Goal: Task Accomplishment & Management: Use online tool/utility

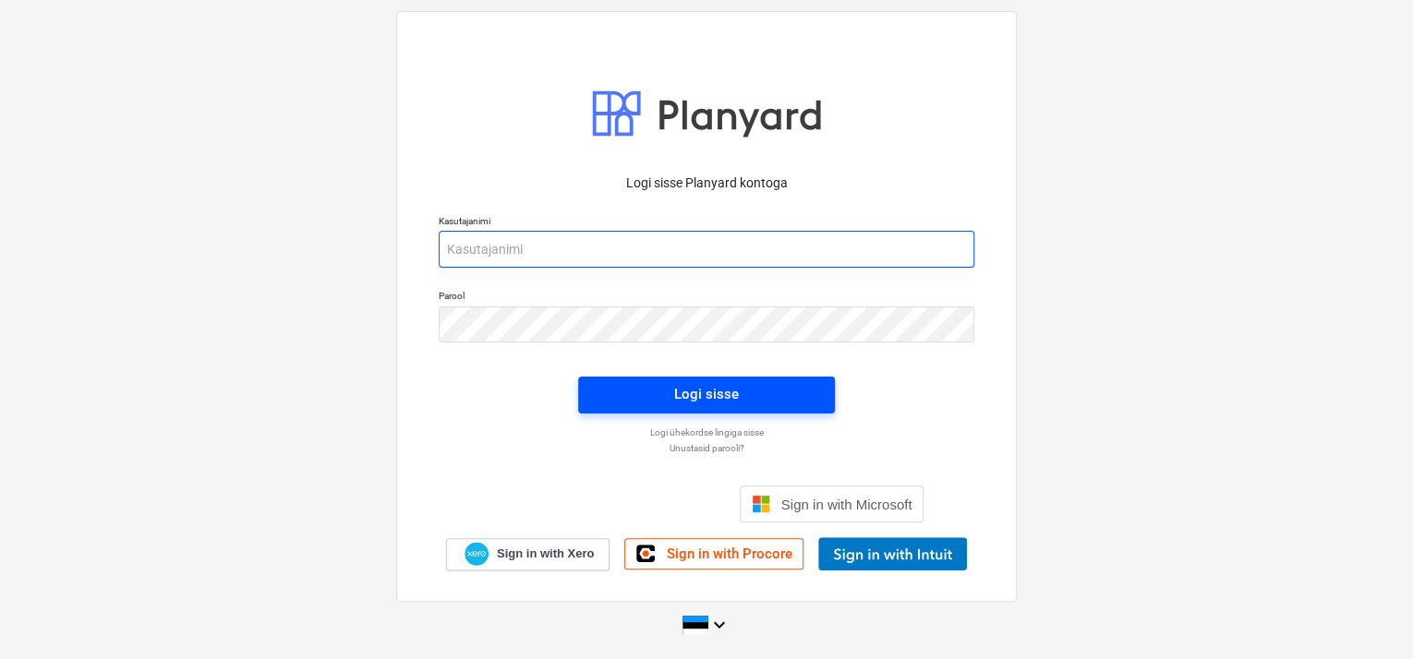
type input "aare@grandehitus.ee"
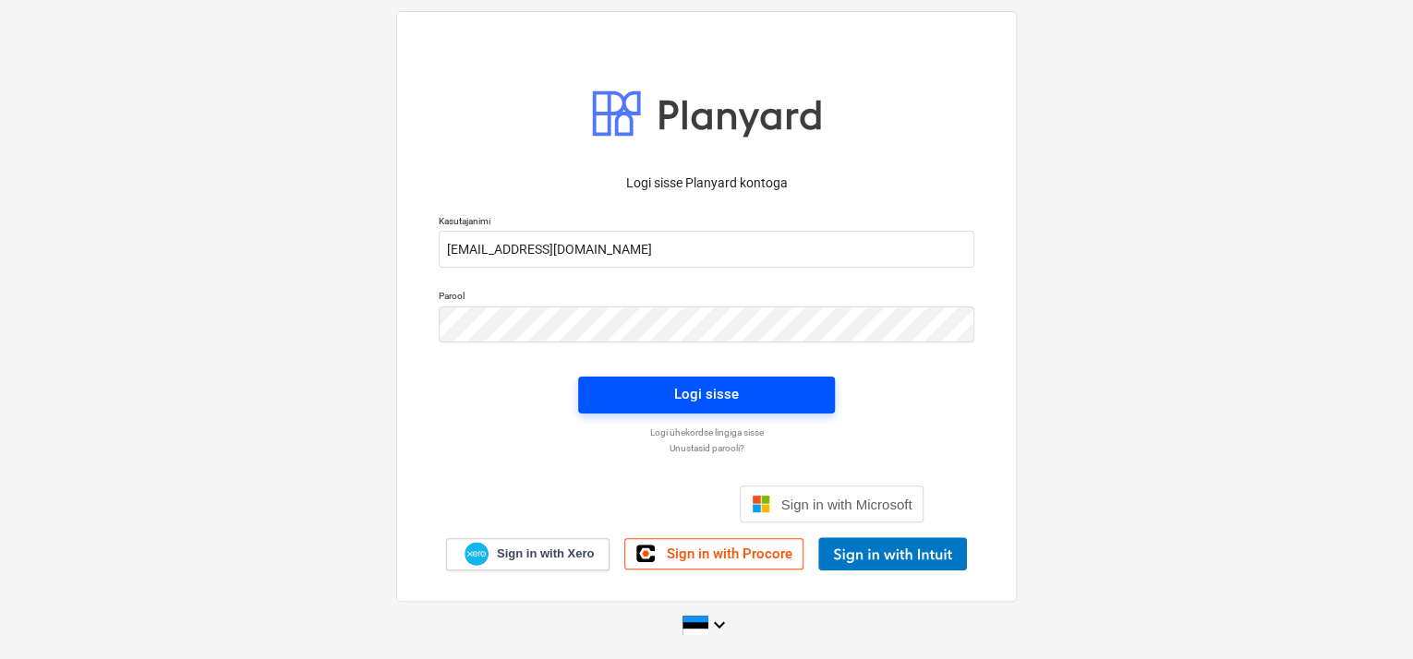
click at [720, 379] on button "Logi sisse" at bounding box center [706, 395] width 257 height 37
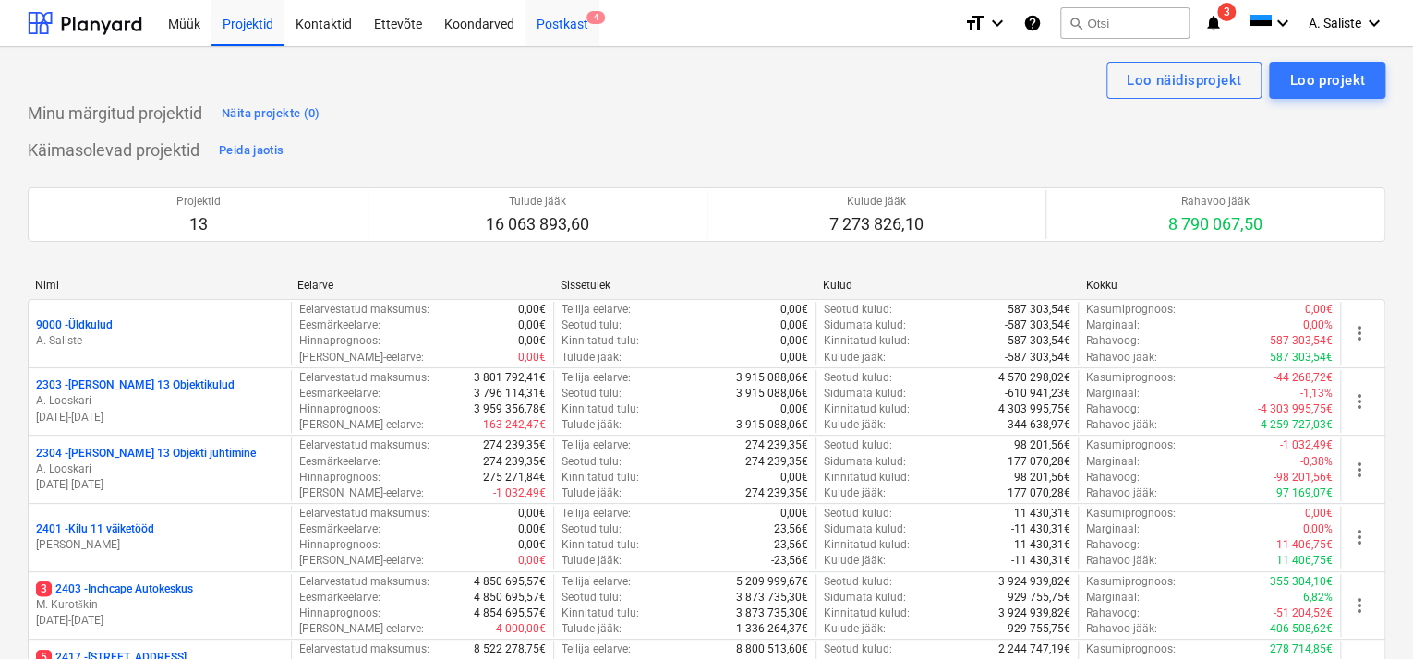
click at [564, 26] on div "Postkast 4" at bounding box center [563, 22] width 74 height 47
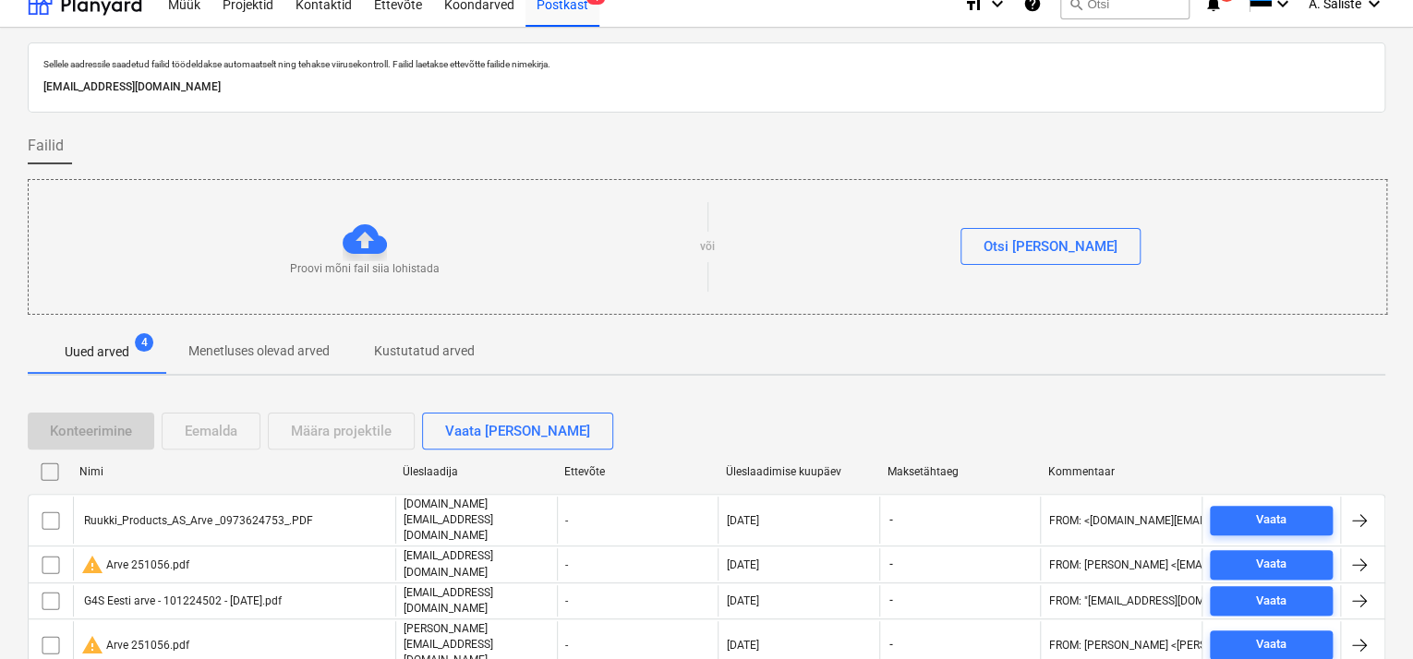
scroll to position [55, 0]
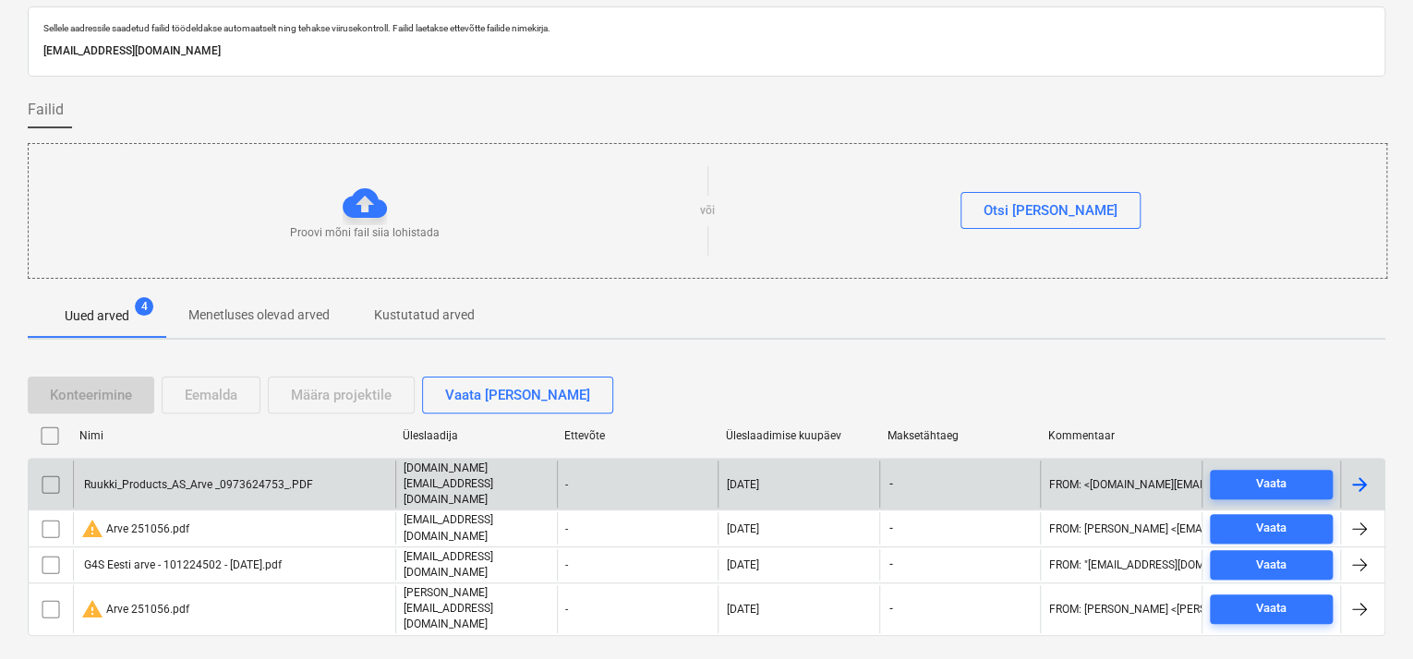
click at [193, 479] on div "Ruukki_Products_AS_Arve _0973624753_.PDF" at bounding box center [234, 484] width 322 height 47
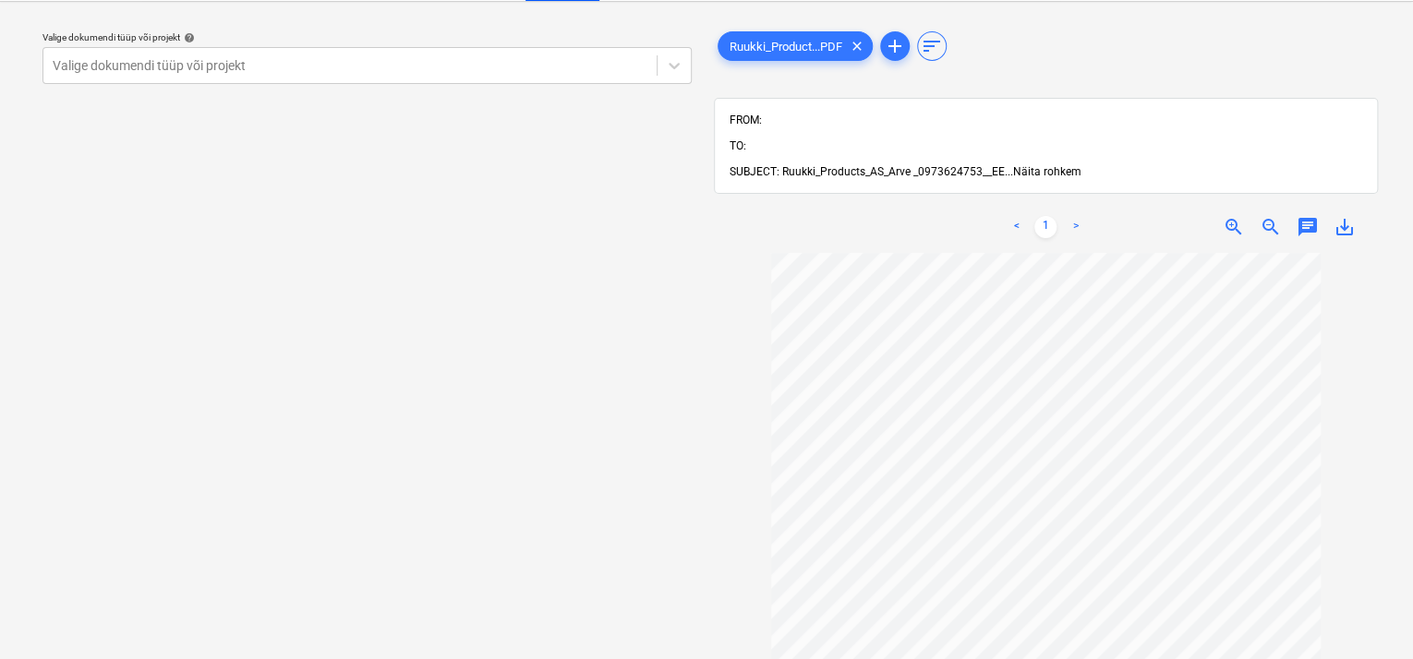
click at [1051, 165] on span "Näita rohkem" at bounding box center [1047, 171] width 68 height 13
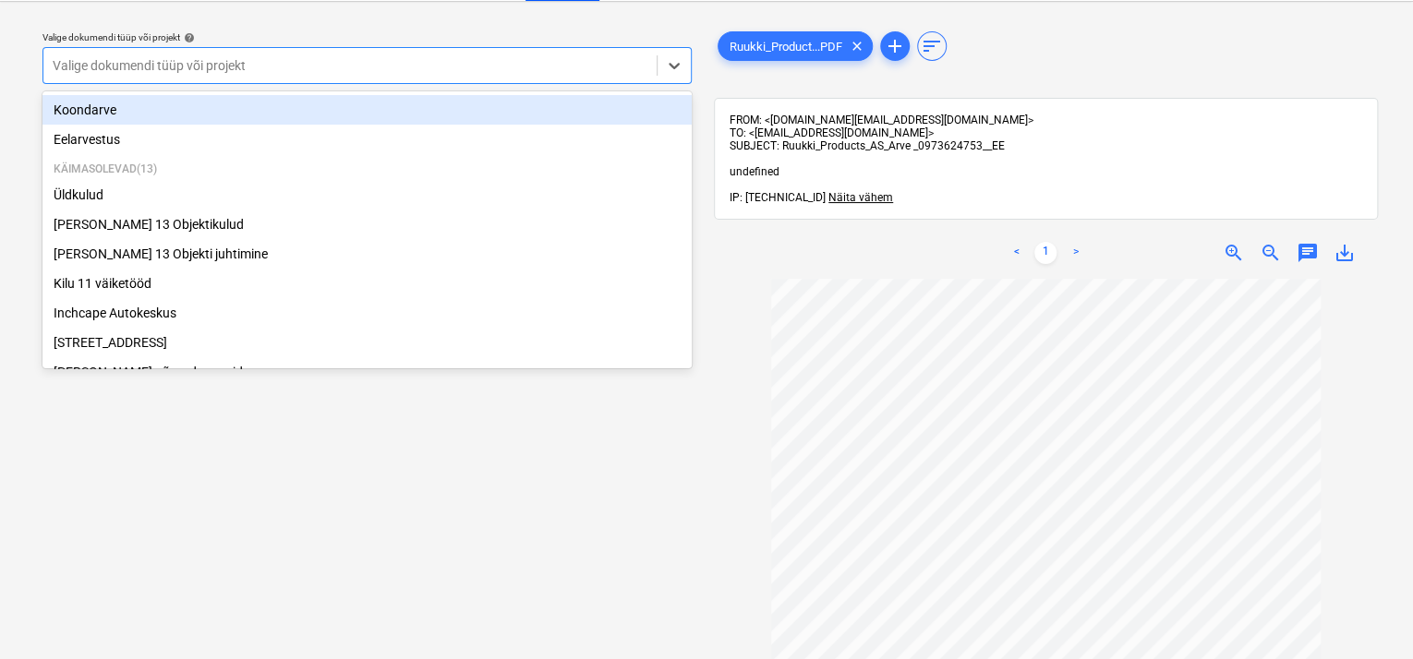
click at [550, 56] on div at bounding box center [350, 65] width 595 height 18
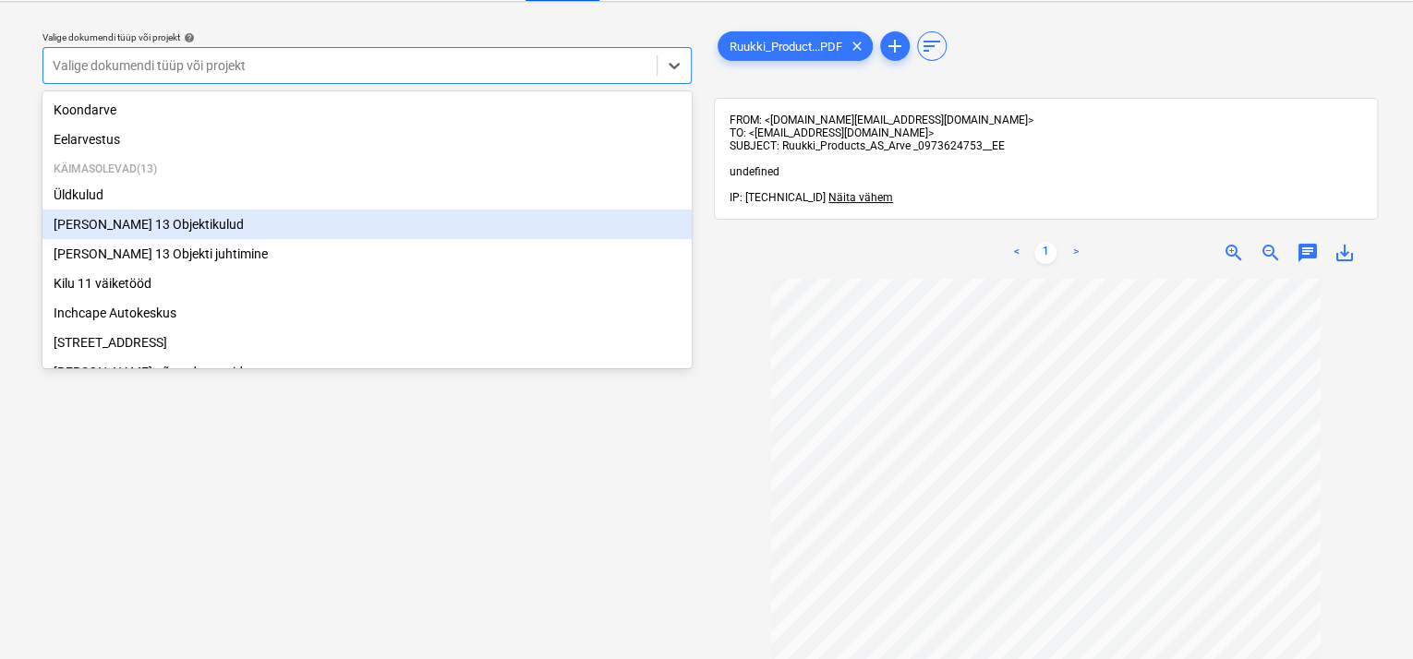
scroll to position [310, 0]
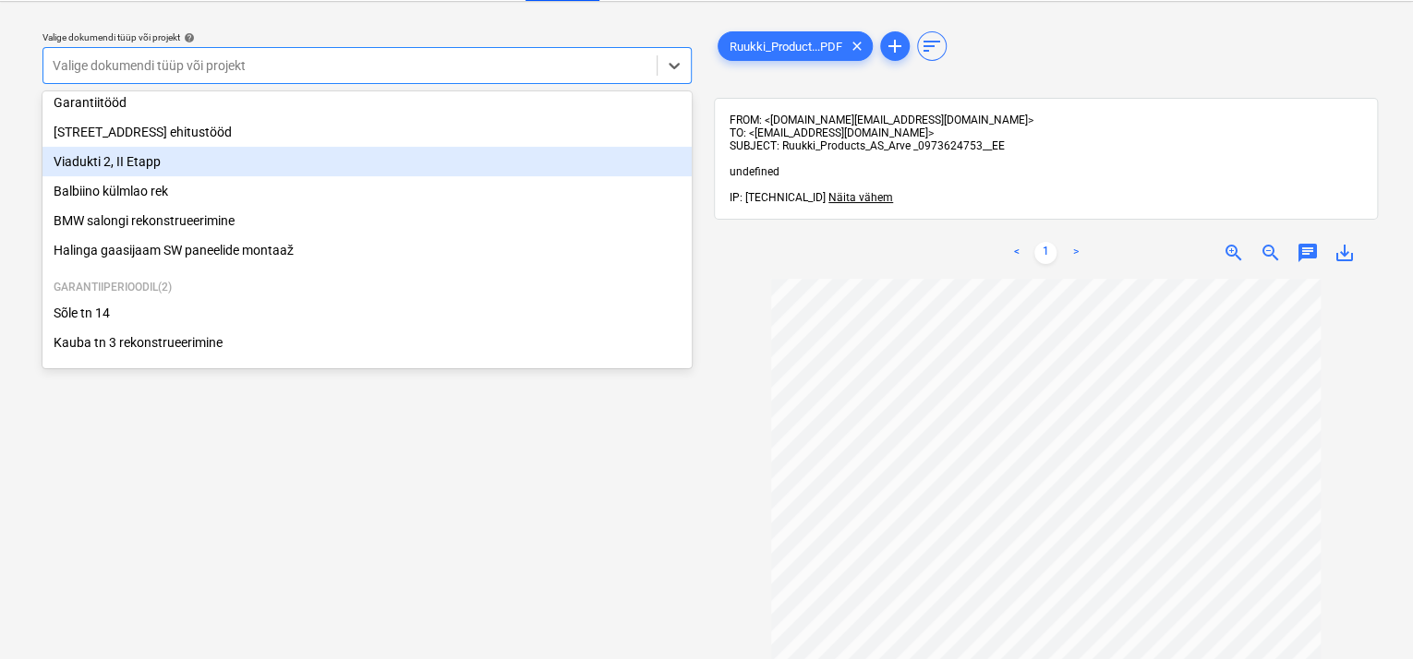
click at [121, 161] on div "Viadukti 2, II Etapp" at bounding box center [366, 162] width 649 height 30
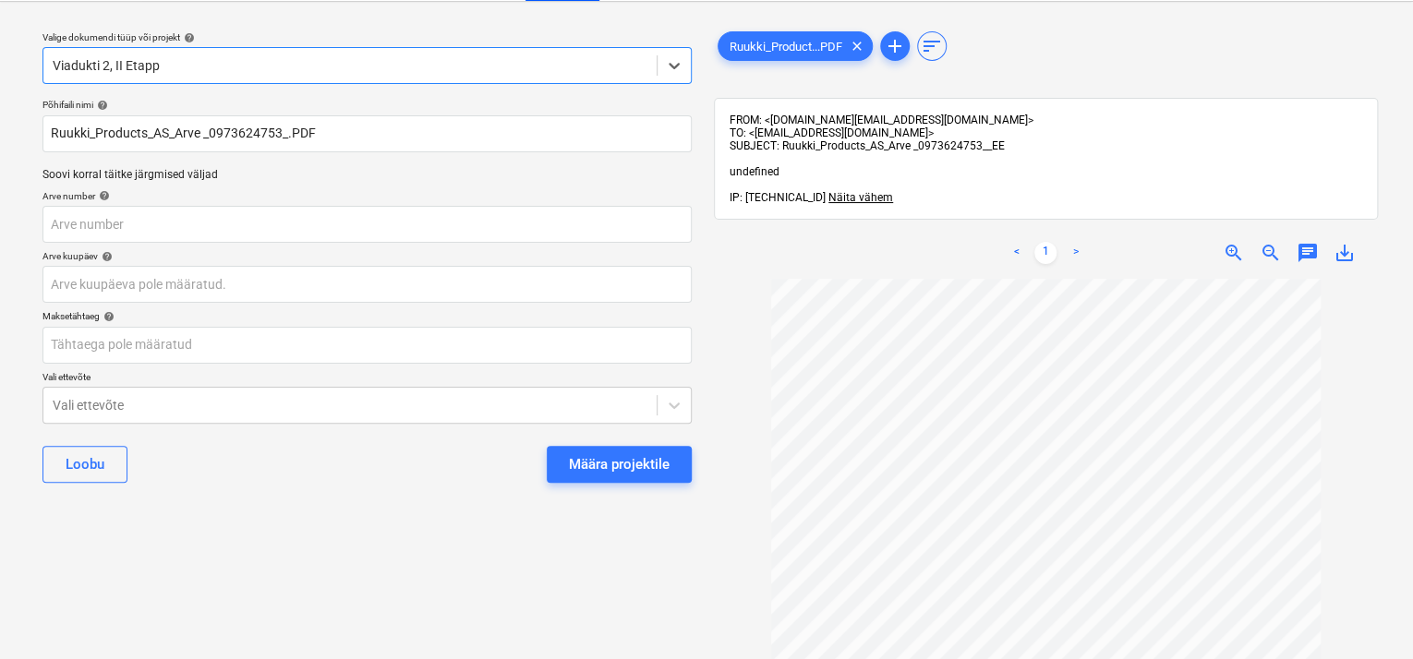
click at [611, 467] on div "Määra projektile" at bounding box center [619, 465] width 101 height 24
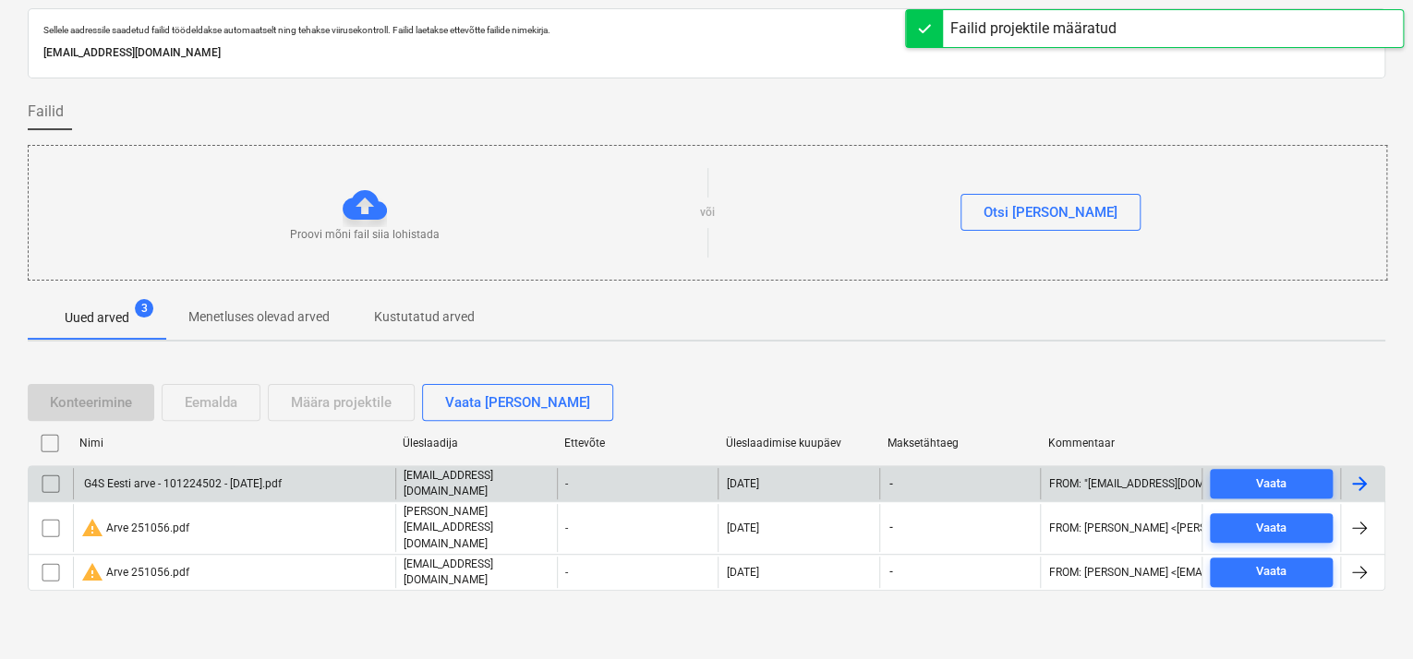
scroll to position [55, 0]
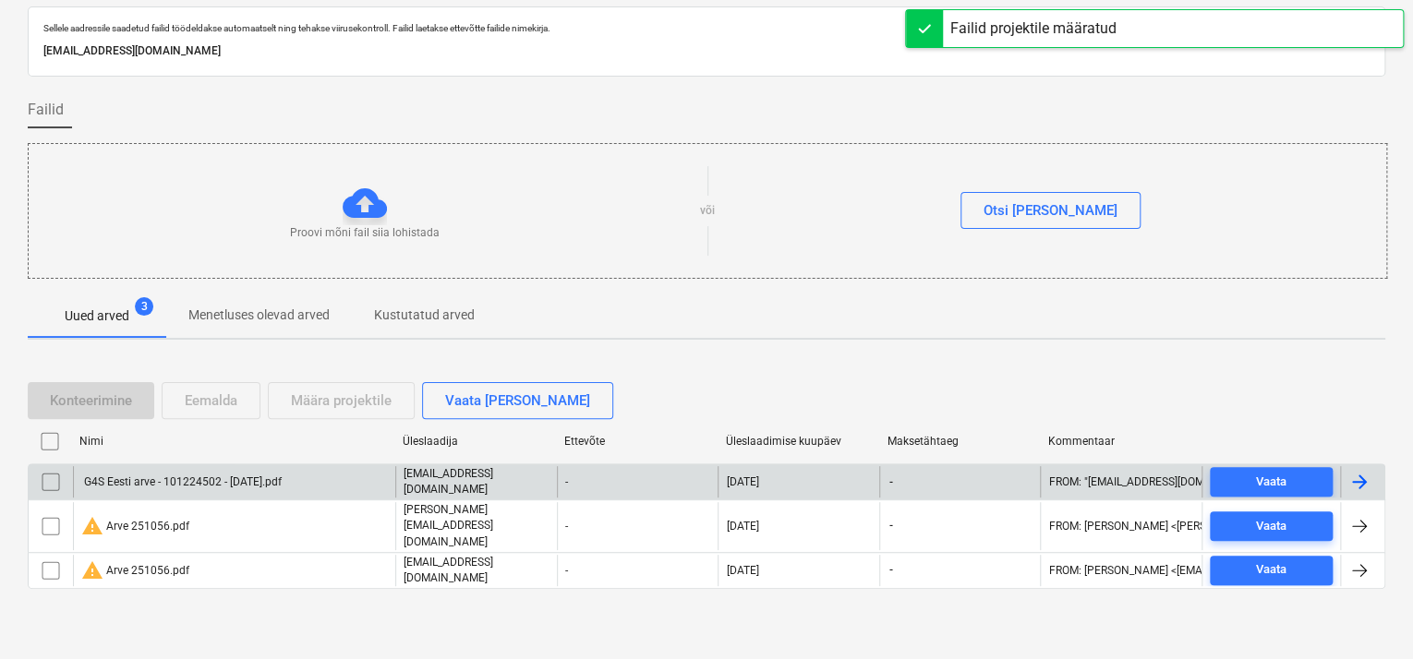
click at [233, 489] on div "G4S Eesti arve - 101224502 - 2025-08-28.pdf" at bounding box center [181, 482] width 200 height 13
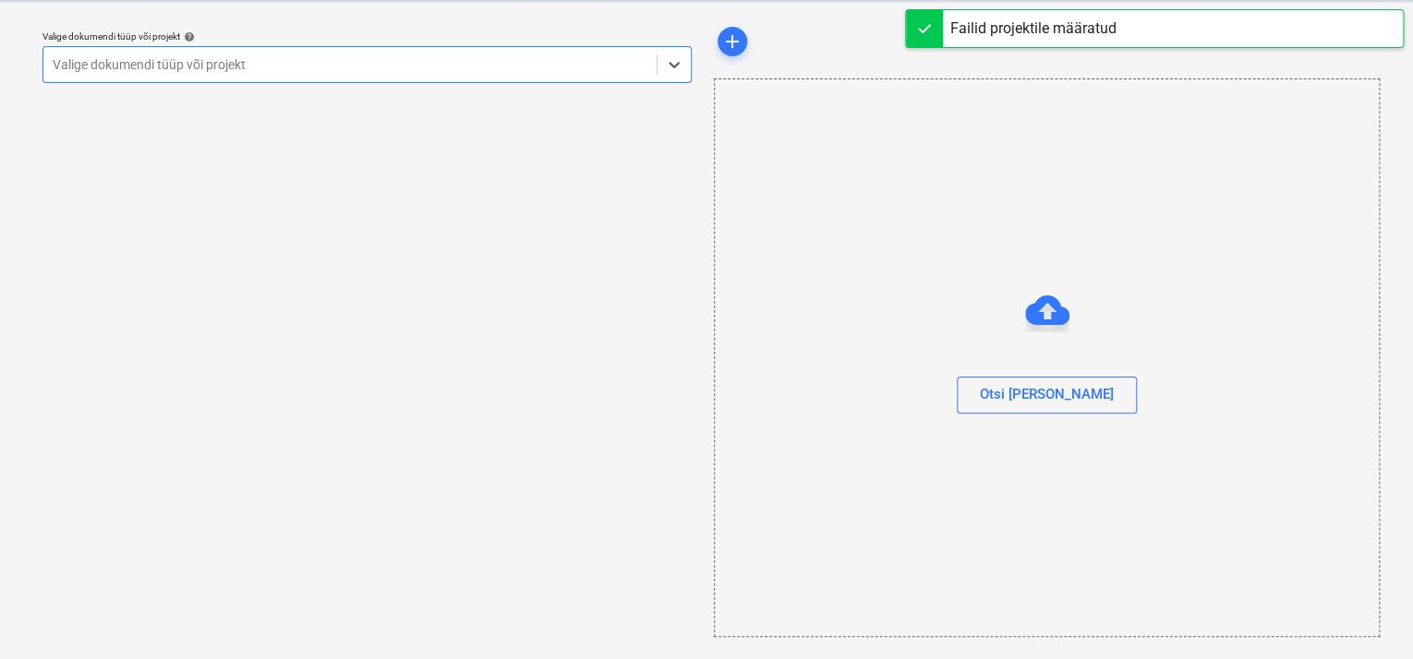
scroll to position [45, 0]
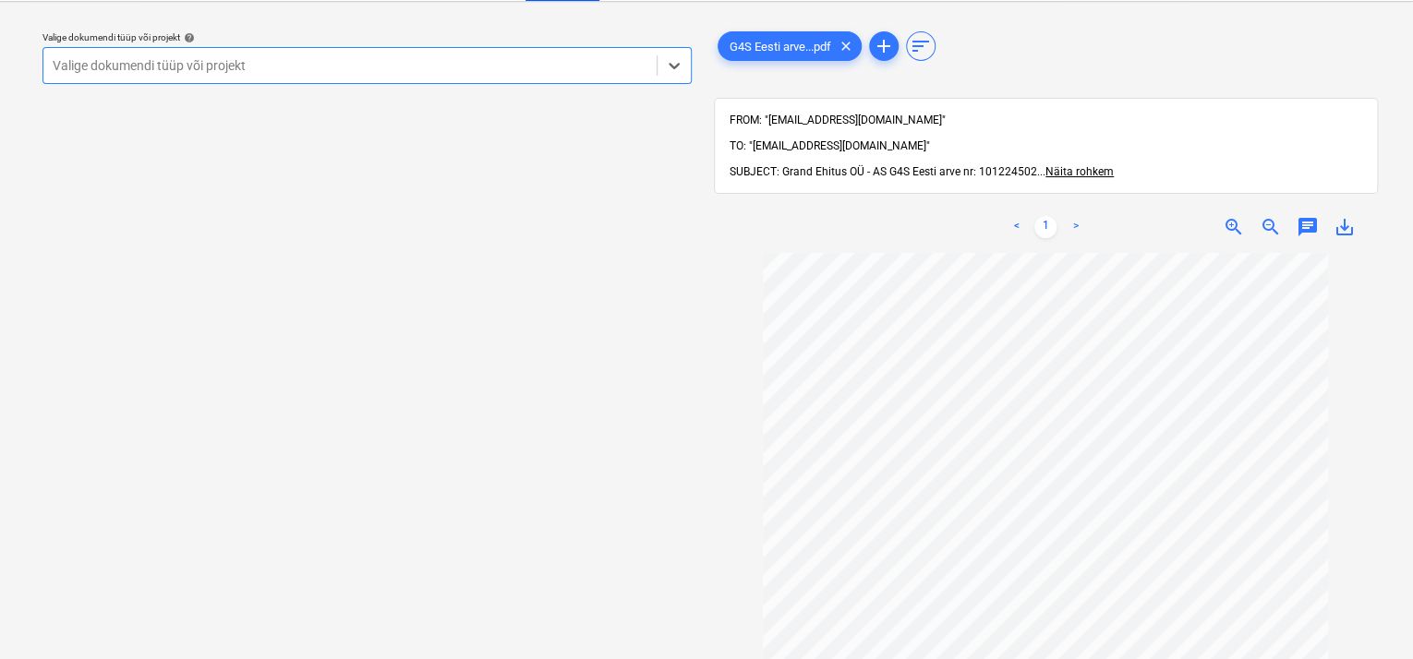
click at [451, 61] on div at bounding box center [350, 65] width 595 height 18
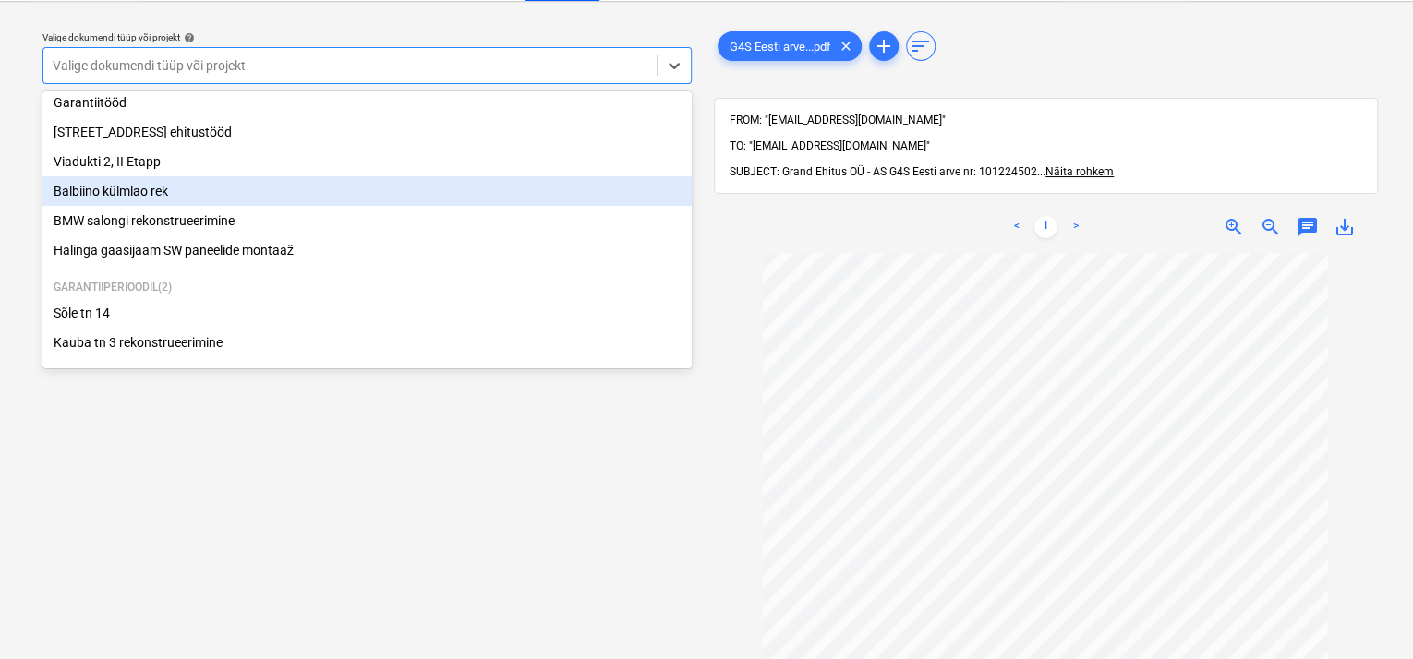
scroll to position [218, 0]
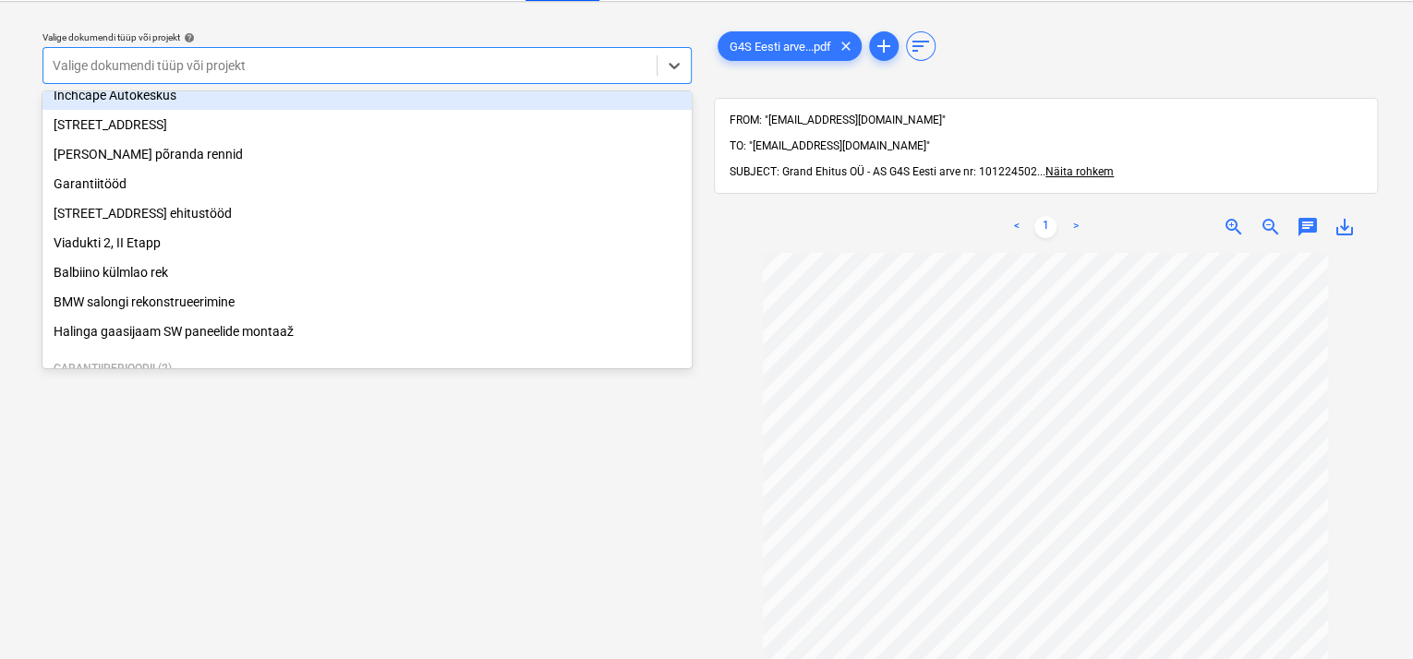
click at [188, 103] on div "Inchcape Autokeskus" at bounding box center [366, 95] width 649 height 30
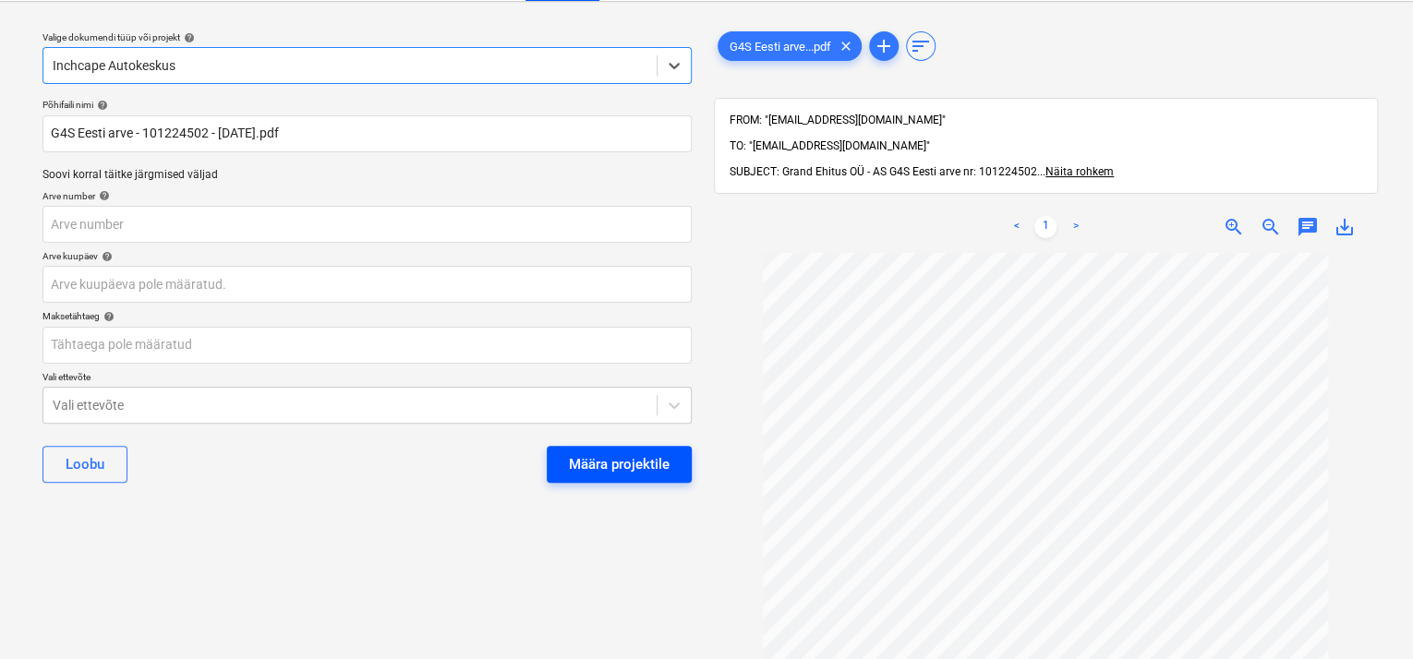
click at [605, 465] on div "Määra projektile" at bounding box center [619, 465] width 101 height 24
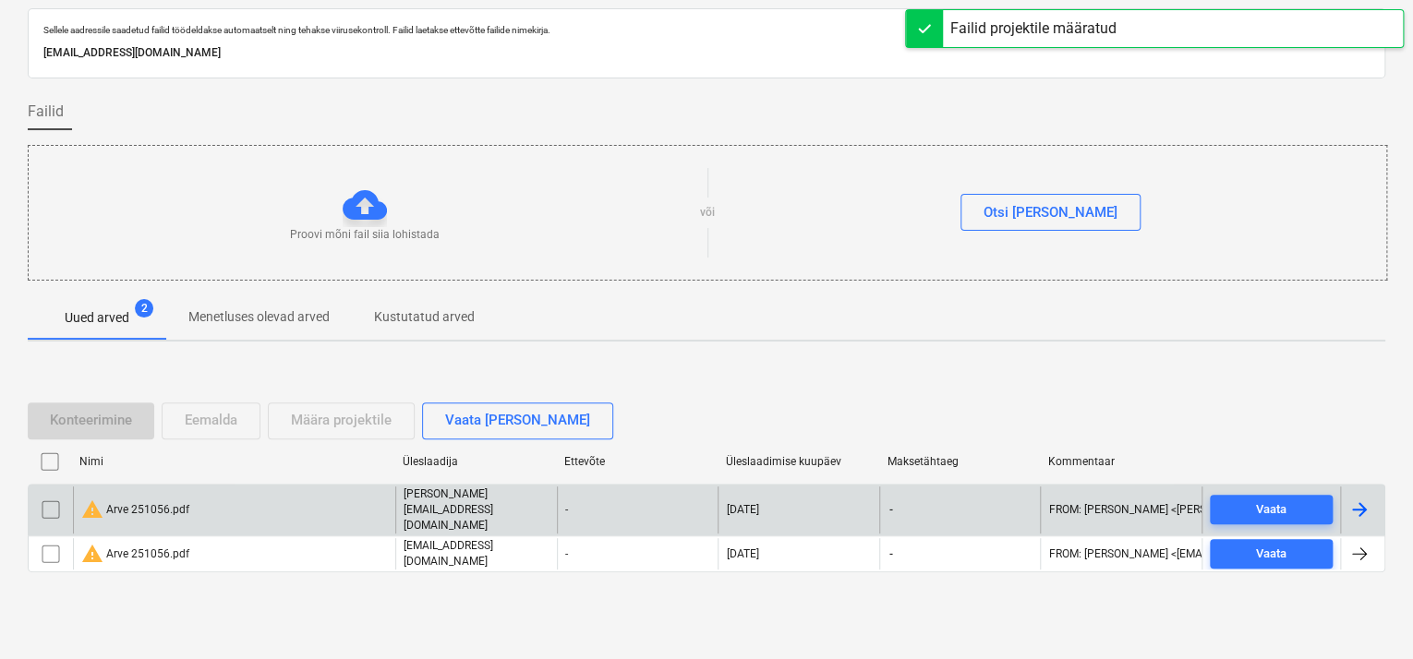
scroll to position [55, 0]
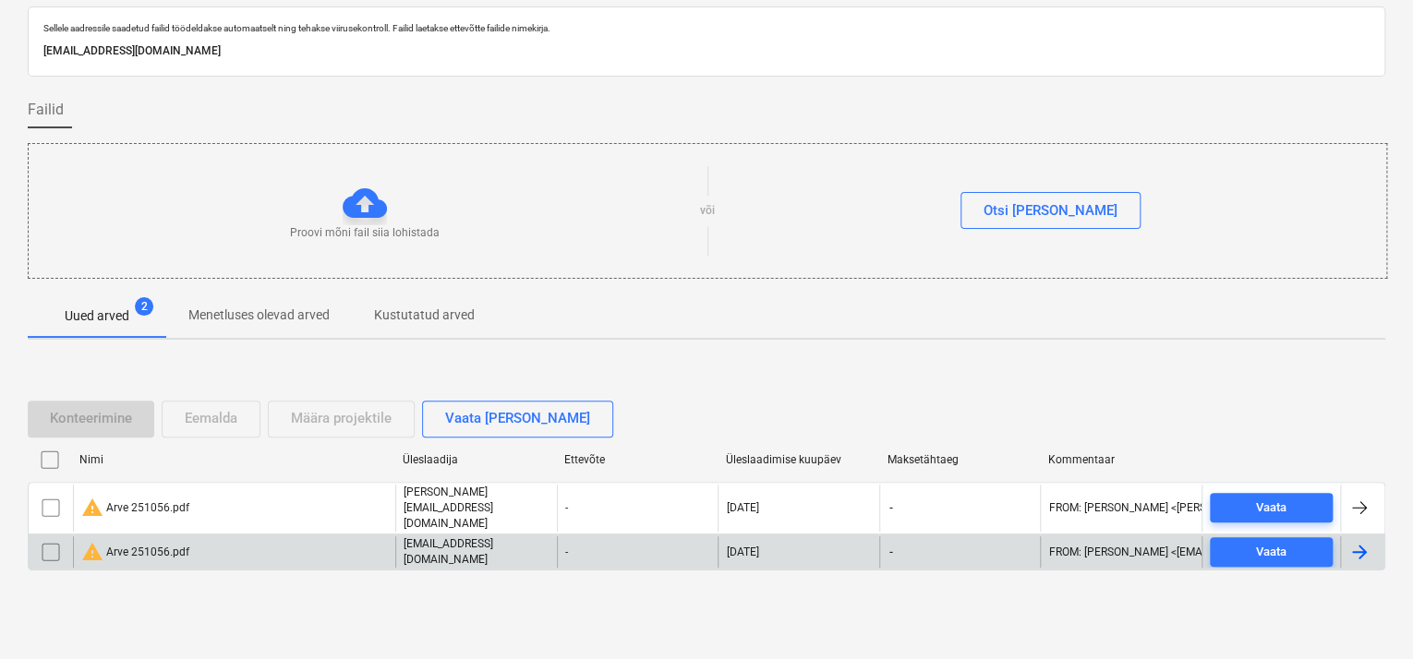
click at [52, 540] on input "checkbox" at bounding box center [51, 553] width 30 height 30
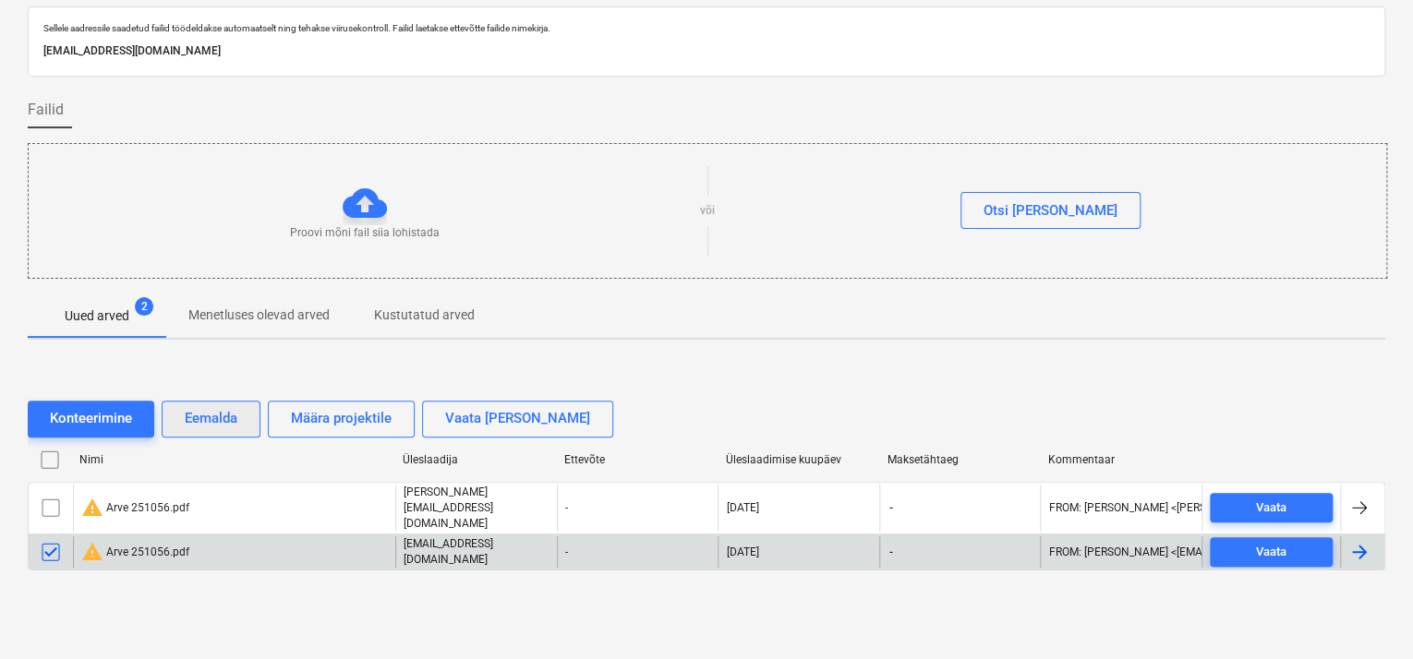
click at [212, 430] on div "Eemalda" at bounding box center [211, 418] width 53 height 24
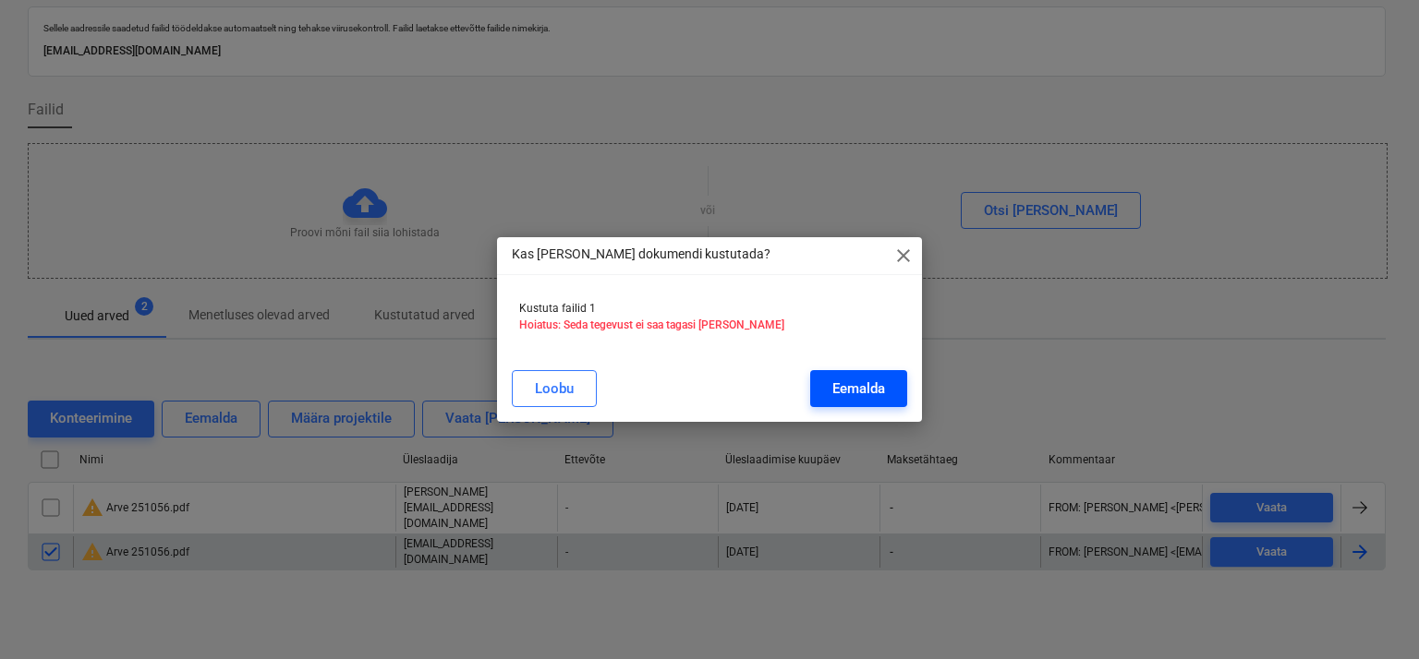
click at [836, 387] on div "Eemalda" at bounding box center [858, 389] width 53 height 24
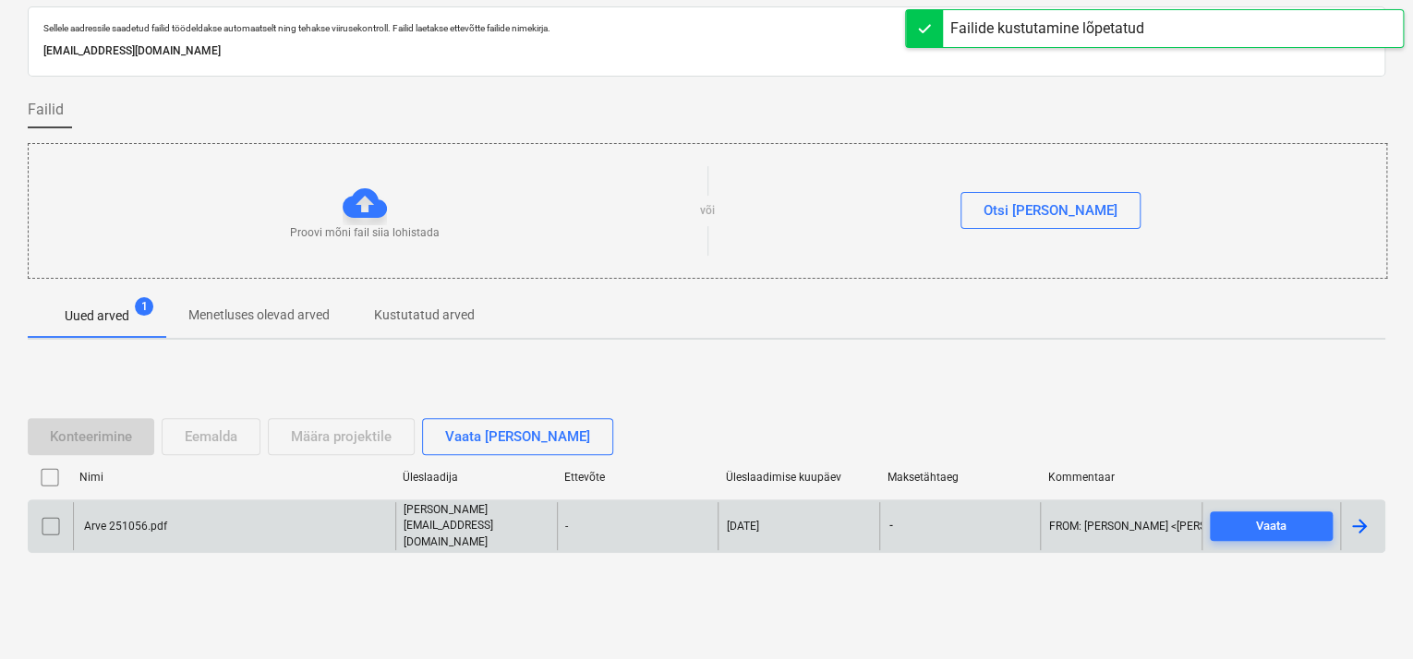
click at [178, 519] on div "Arve 251056.pdf" at bounding box center [234, 525] width 322 height 47
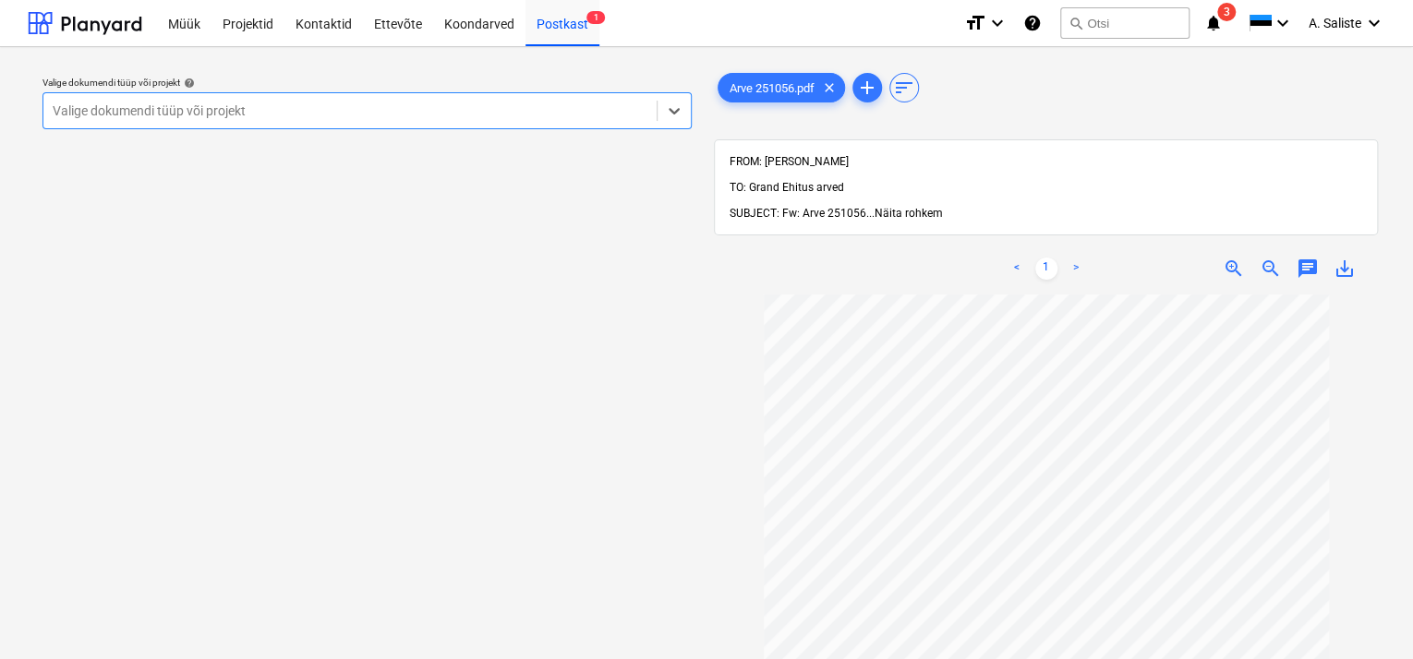
click at [907, 207] on span "Näita rohkem" at bounding box center [909, 213] width 68 height 13
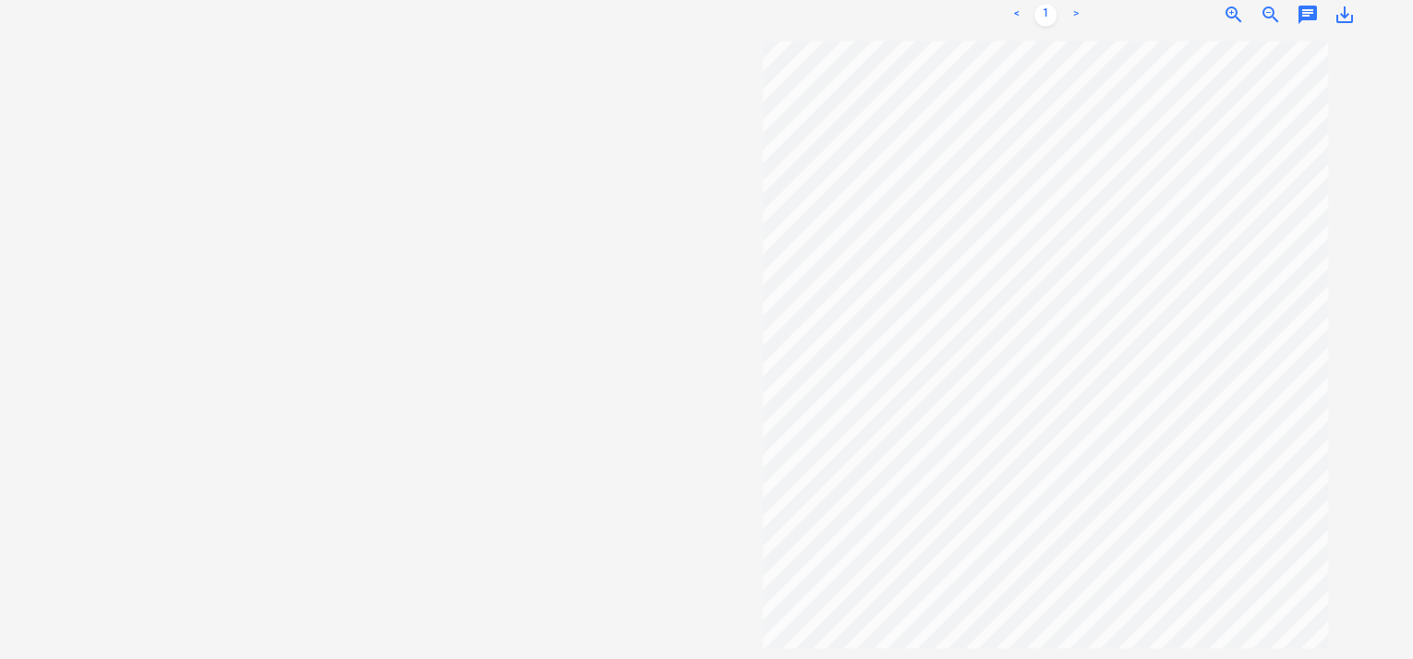
click at [400, 282] on div "Valige dokumendi tüüp või projekt help Valige dokumendi tüüp või projekt" at bounding box center [367, 47] width 679 height 1195
click at [1347, 23] on span "save_alt" at bounding box center [1345, 15] width 22 height 22
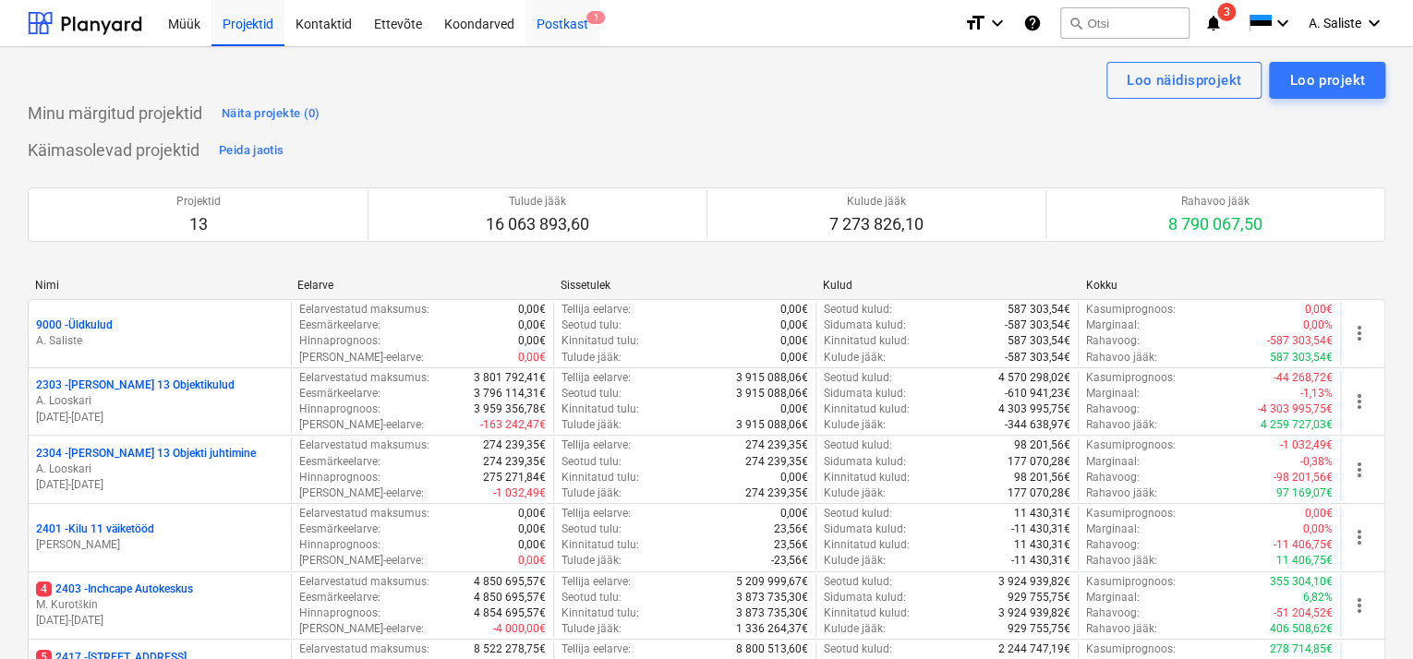
click at [575, 21] on div "Postkast 1" at bounding box center [563, 22] width 74 height 47
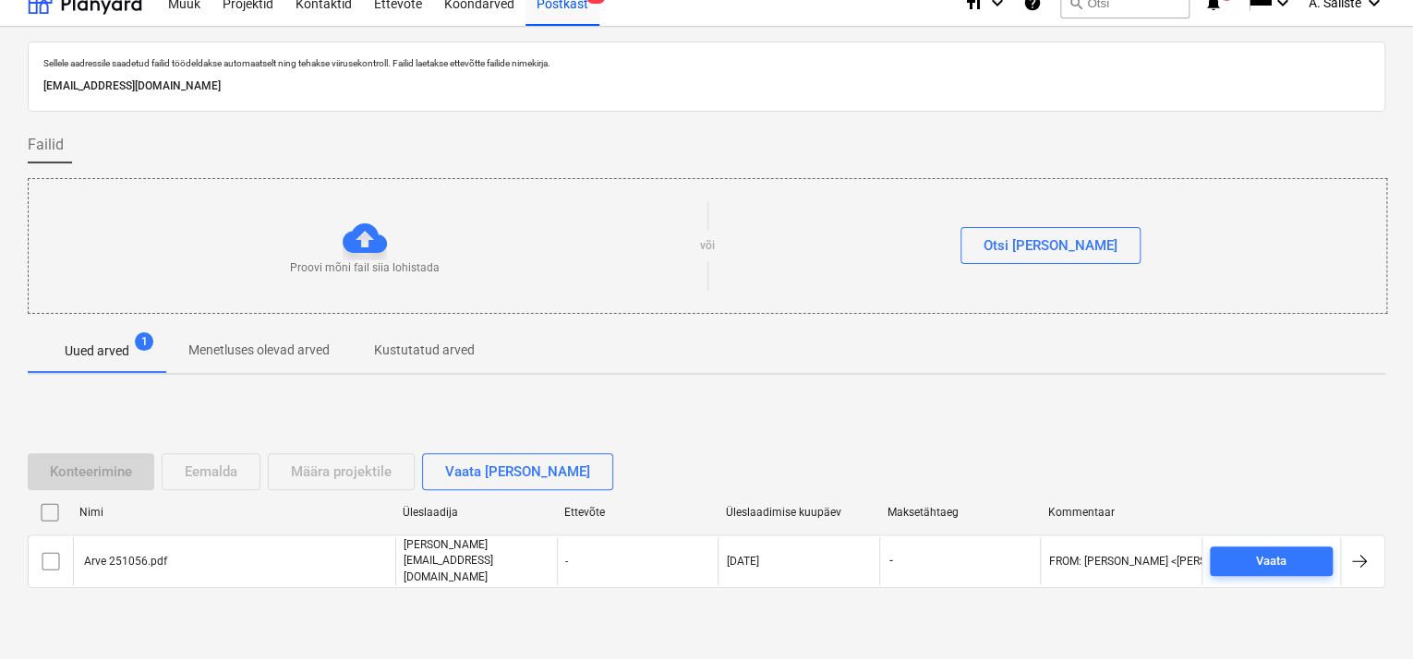
scroll to position [55, 0]
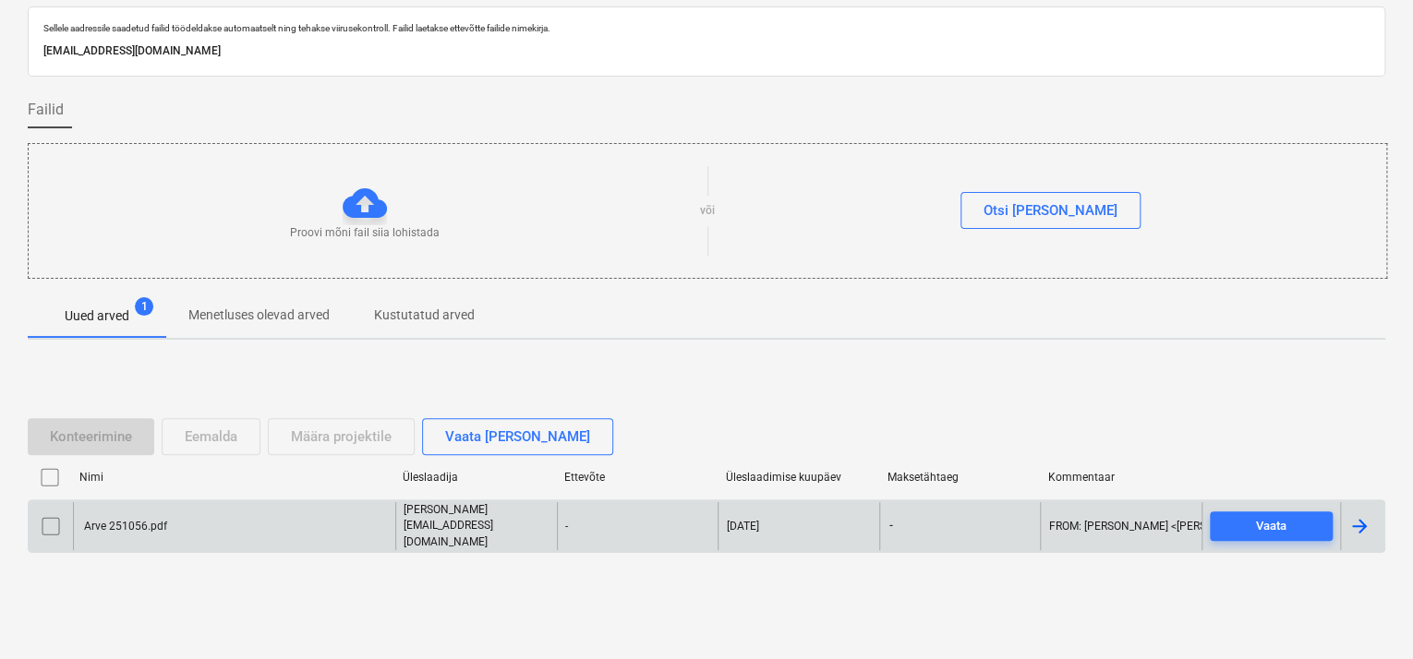
click at [287, 529] on div "Arve 251056.pdf" at bounding box center [234, 525] width 322 height 47
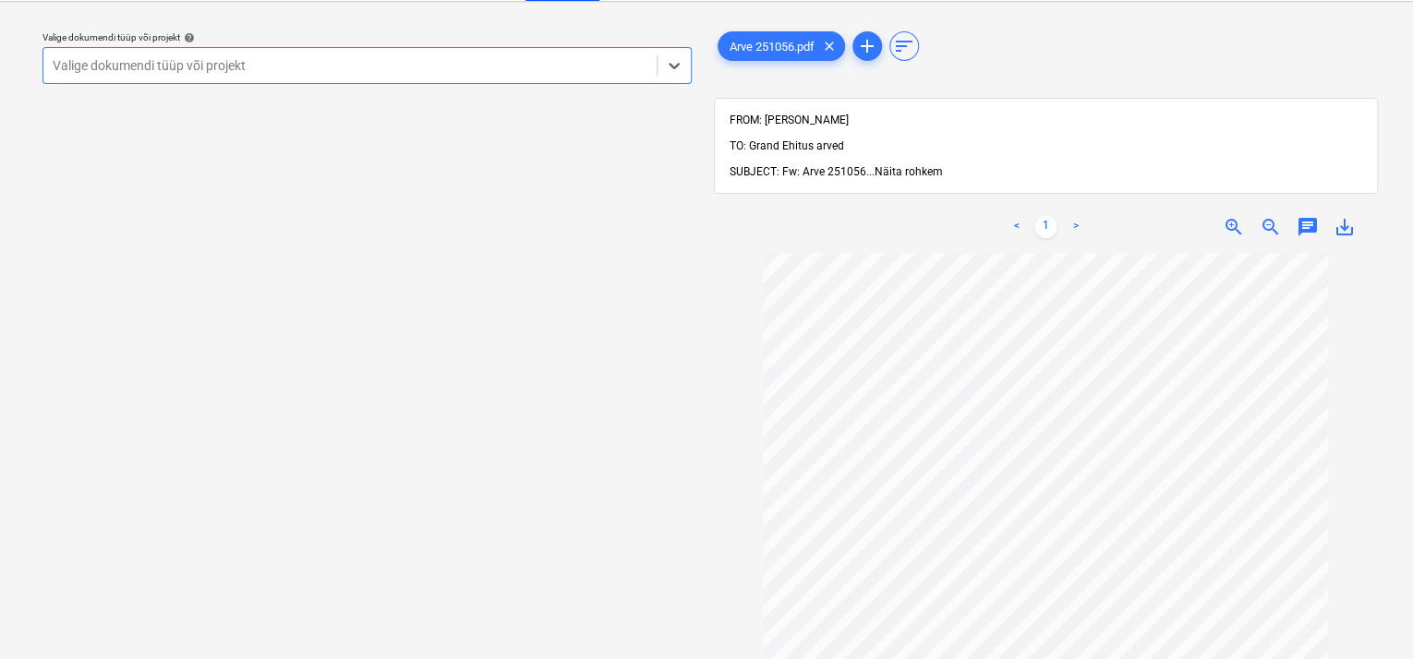
click at [899, 165] on span "Näita rohkem" at bounding box center [909, 171] width 68 height 13
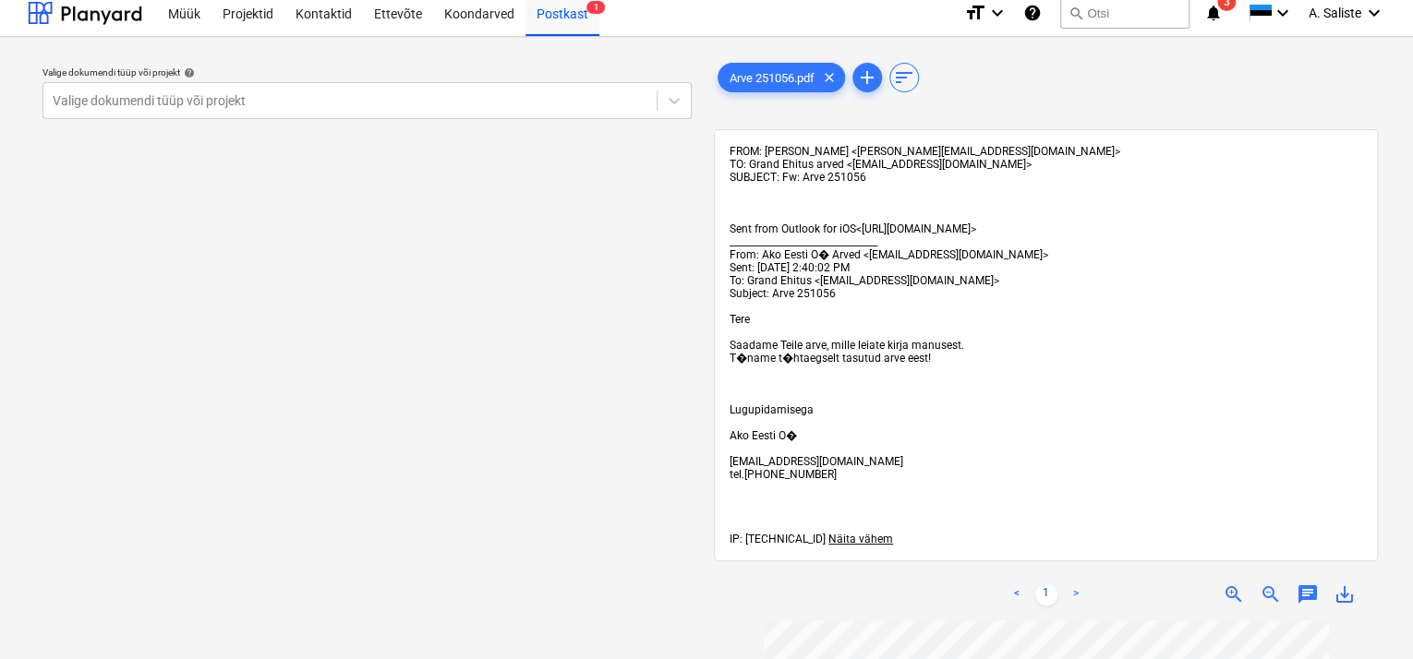
scroll to position [0, 0]
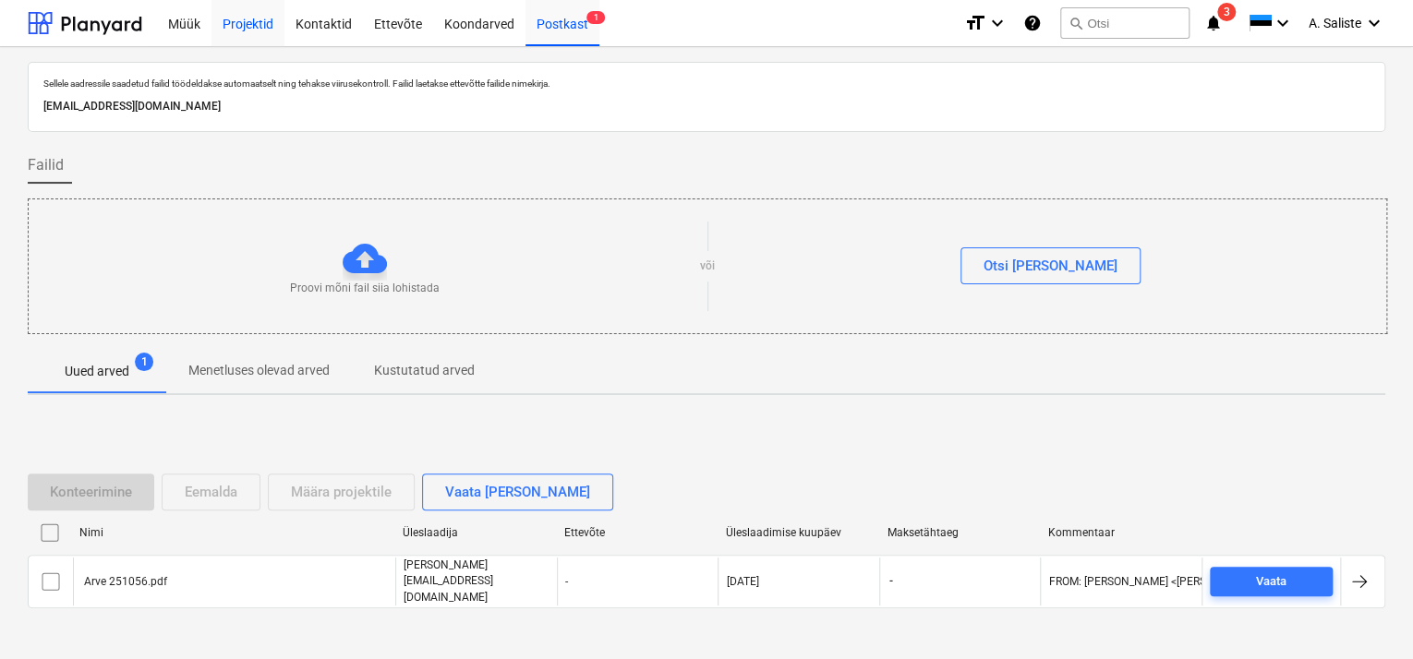
click at [255, 24] on div "Projektid" at bounding box center [248, 22] width 73 height 47
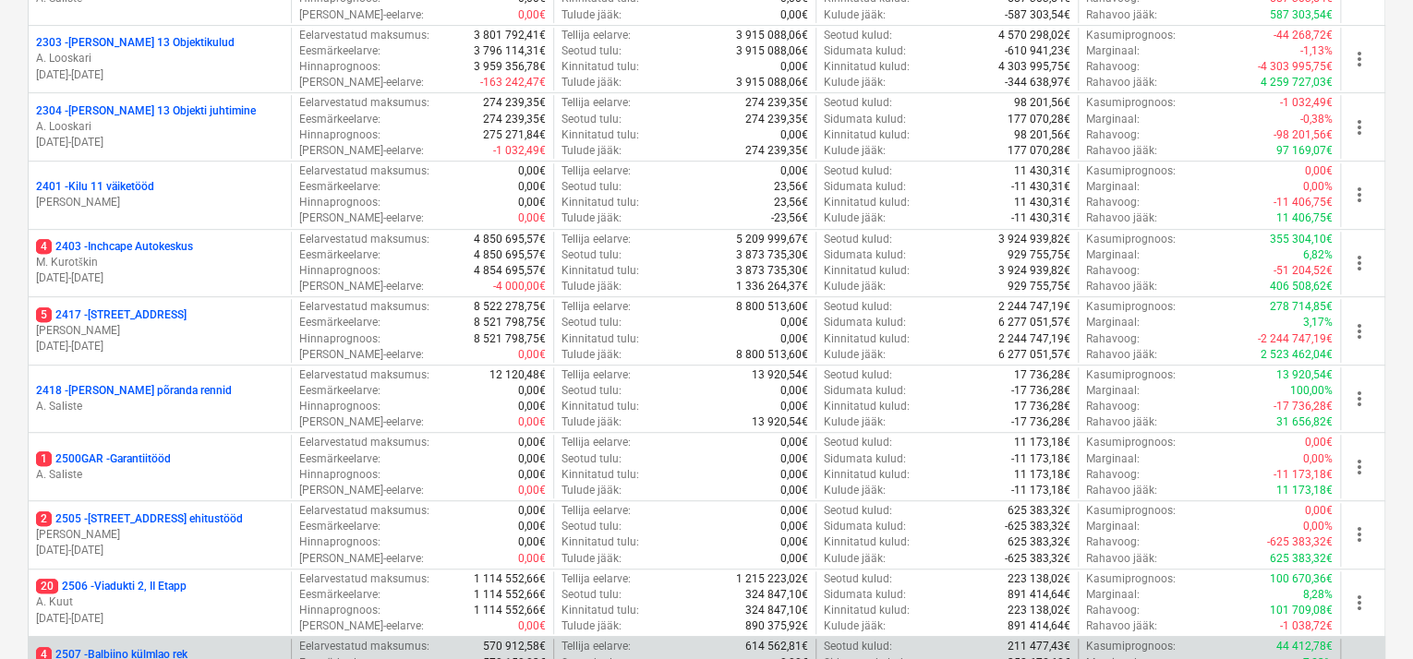
scroll to position [554, 0]
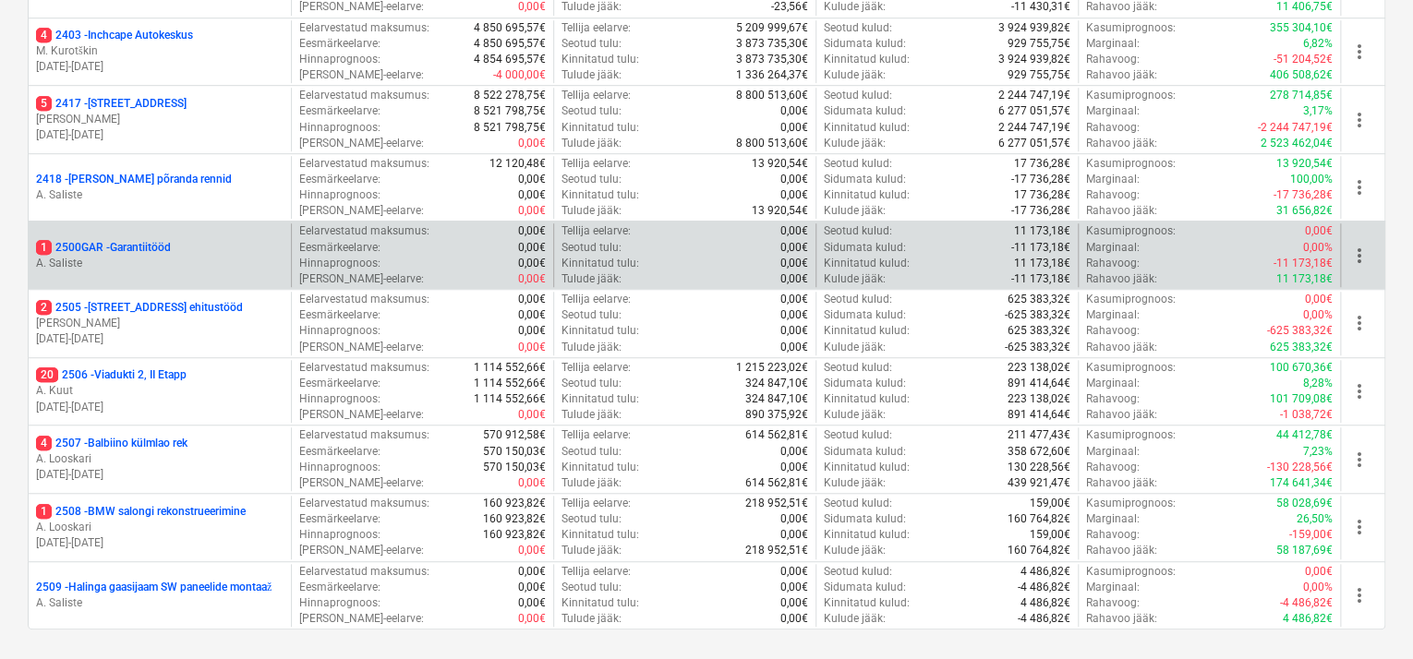
click at [224, 260] on p "A. Saliste" at bounding box center [160, 264] width 248 height 16
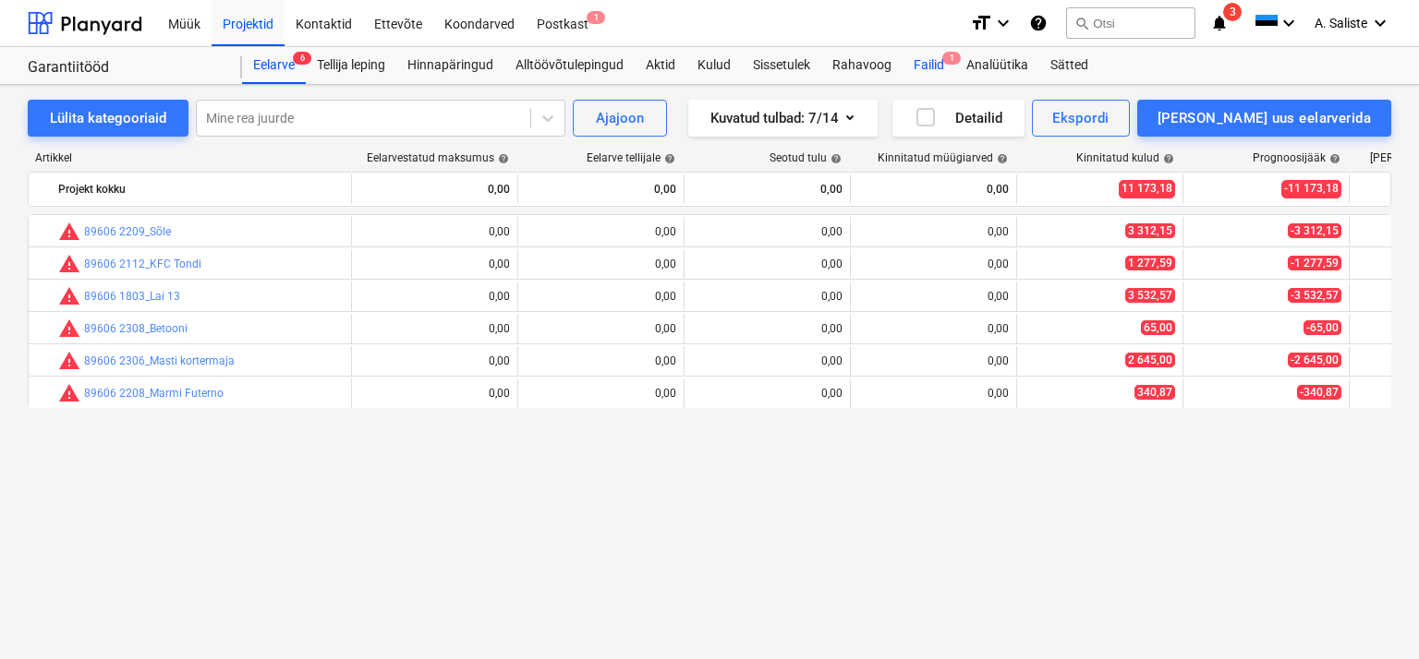
click at [934, 66] on div "Failid 1" at bounding box center [928, 65] width 53 height 37
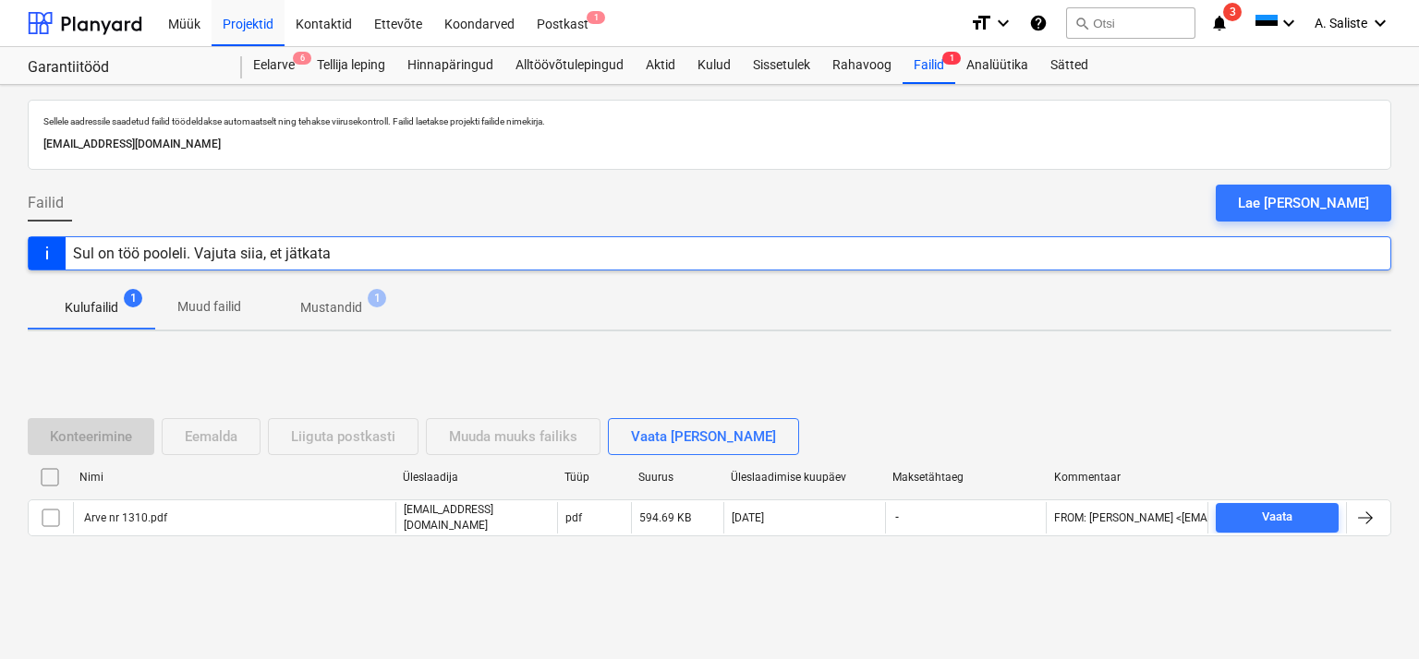
click at [110, 311] on p "Kulufailid" at bounding box center [92, 307] width 54 height 19
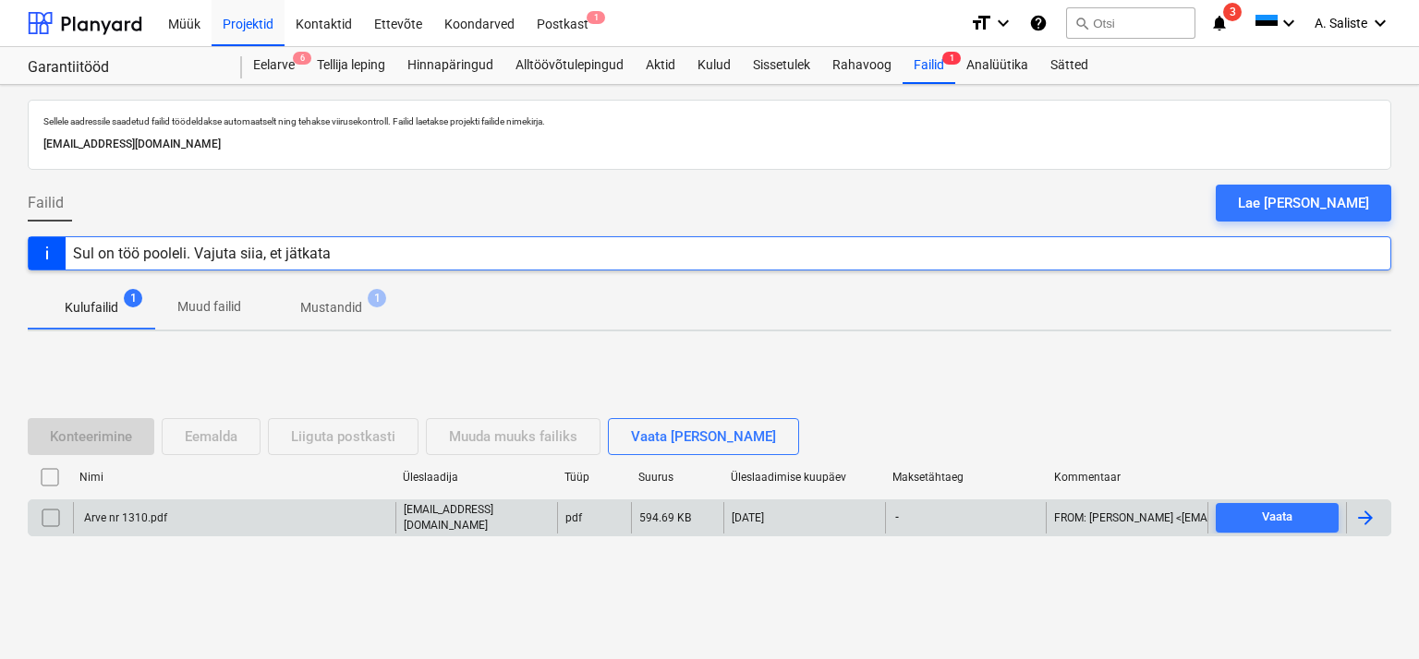
click at [130, 512] on div "Arve nr 1310.pdf" at bounding box center [124, 518] width 86 height 13
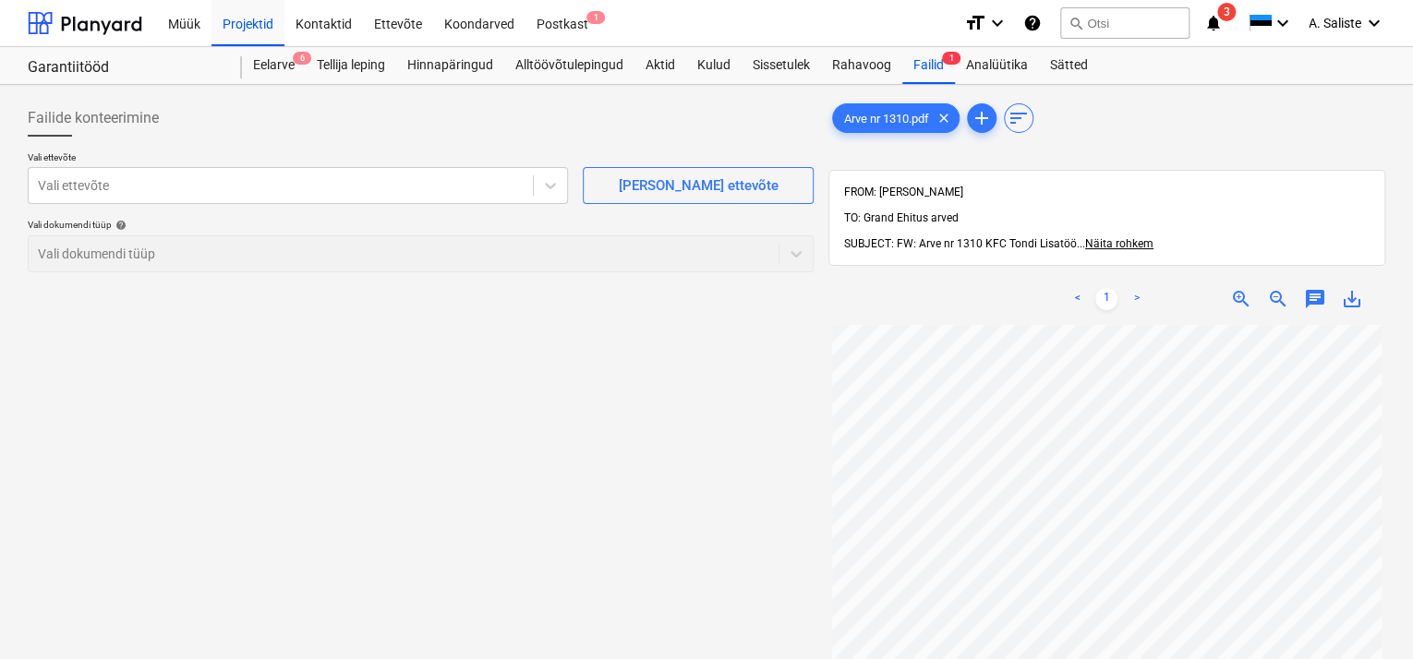
scroll to position [183, 0]
click at [392, 184] on div at bounding box center [281, 185] width 486 height 18
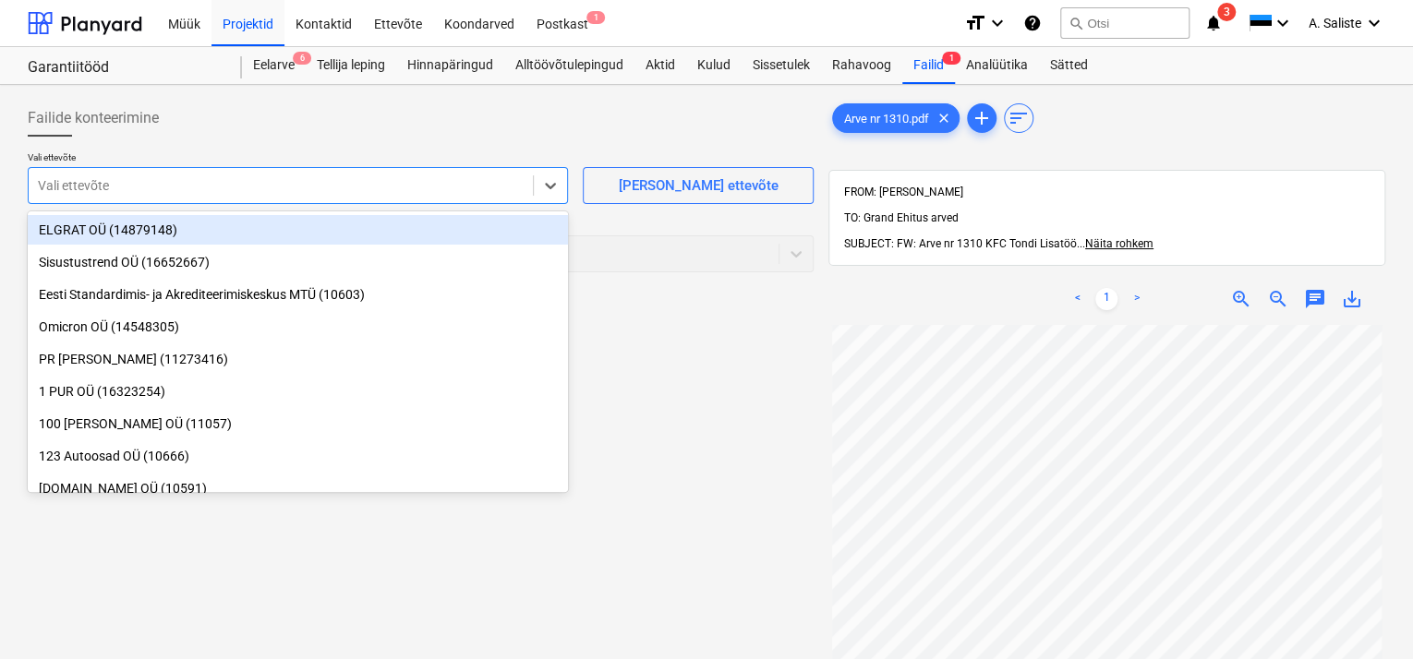
scroll to position [0, 0]
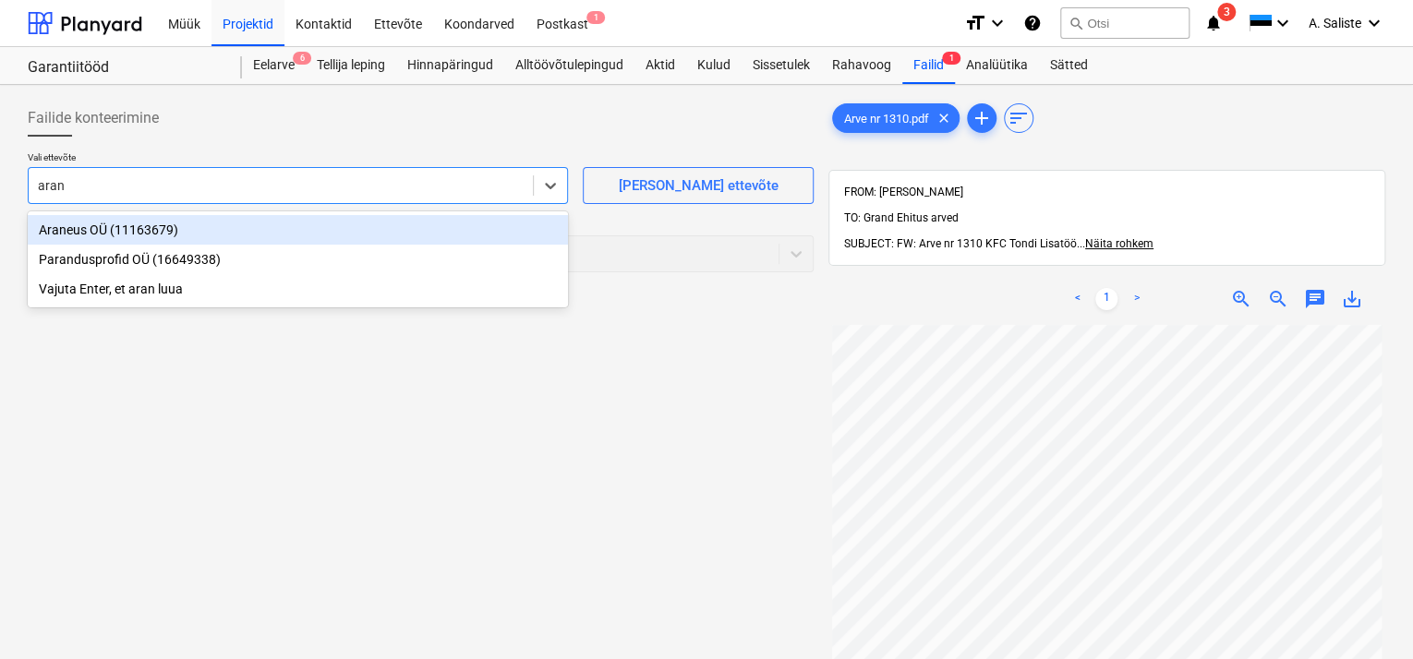
type input "arane"
click at [236, 230] on div "Araneus OÜ (11163679)" at bounding box center [298, 230] width 540 height 30
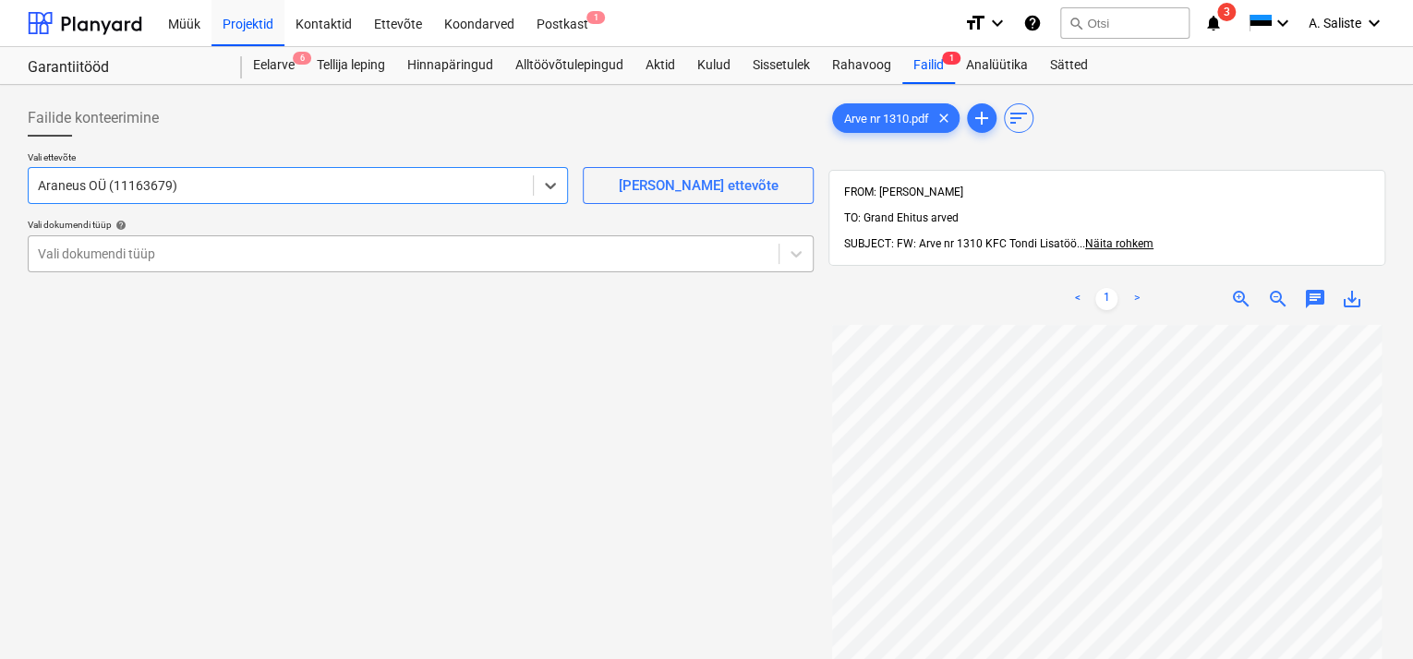
click at [240, 259] on div at bounding box center [404, 254] width 732 height 18
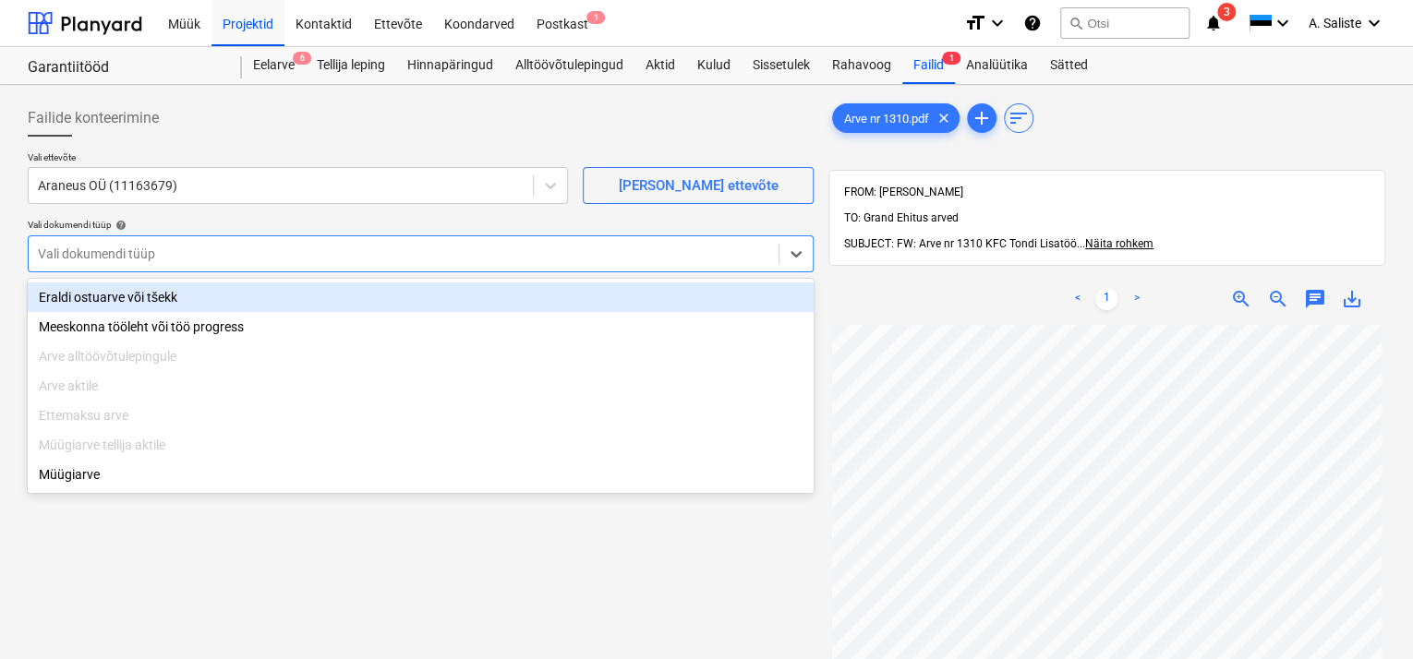
click at [214, 302] on div "Eraldi ostuarve või tšekk" at bounding box center [421, 298] width 786 height 30
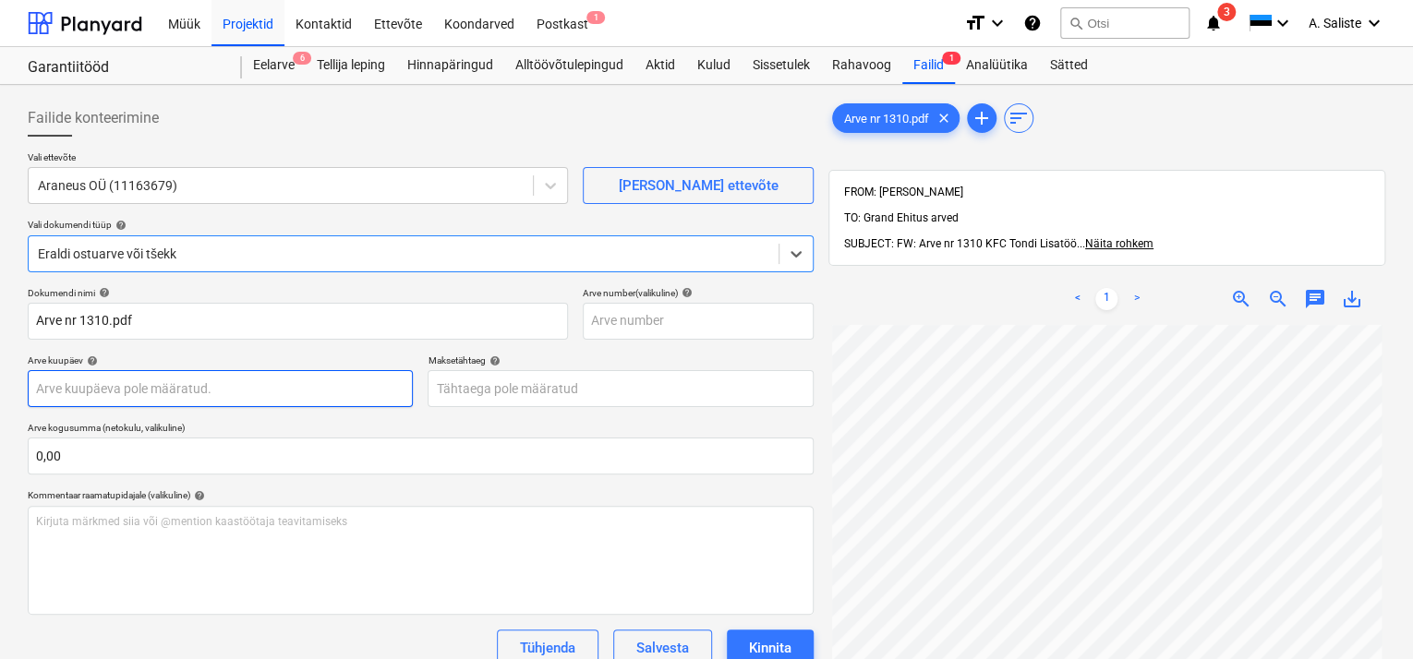
click at [137, 393] on body "Müük Projektid Kontaktid Ettevõte Koondarved Postkast 1 format_size keyboard_ar…" at bounding box center [706, 329] width 1413 height 659
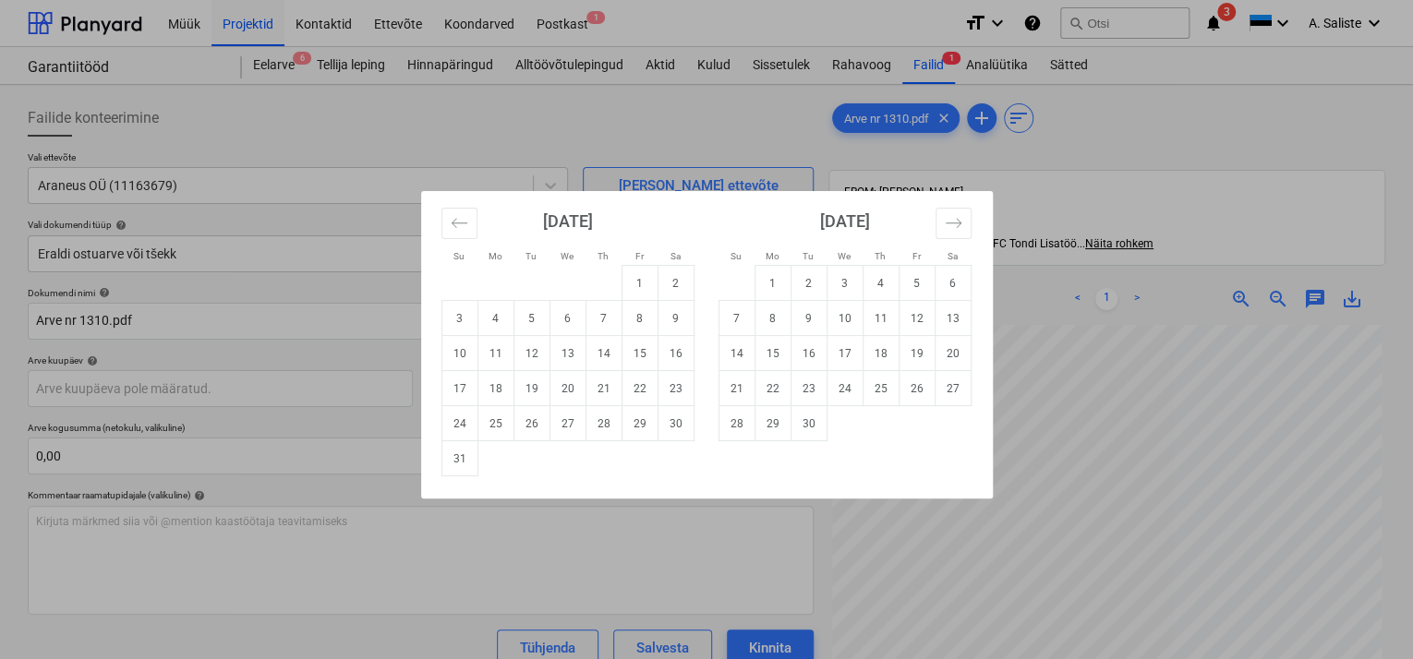
click at [503, 425] on td "25" at bounding box center [496, 423] width 36 height 35
type input "[DATE]"
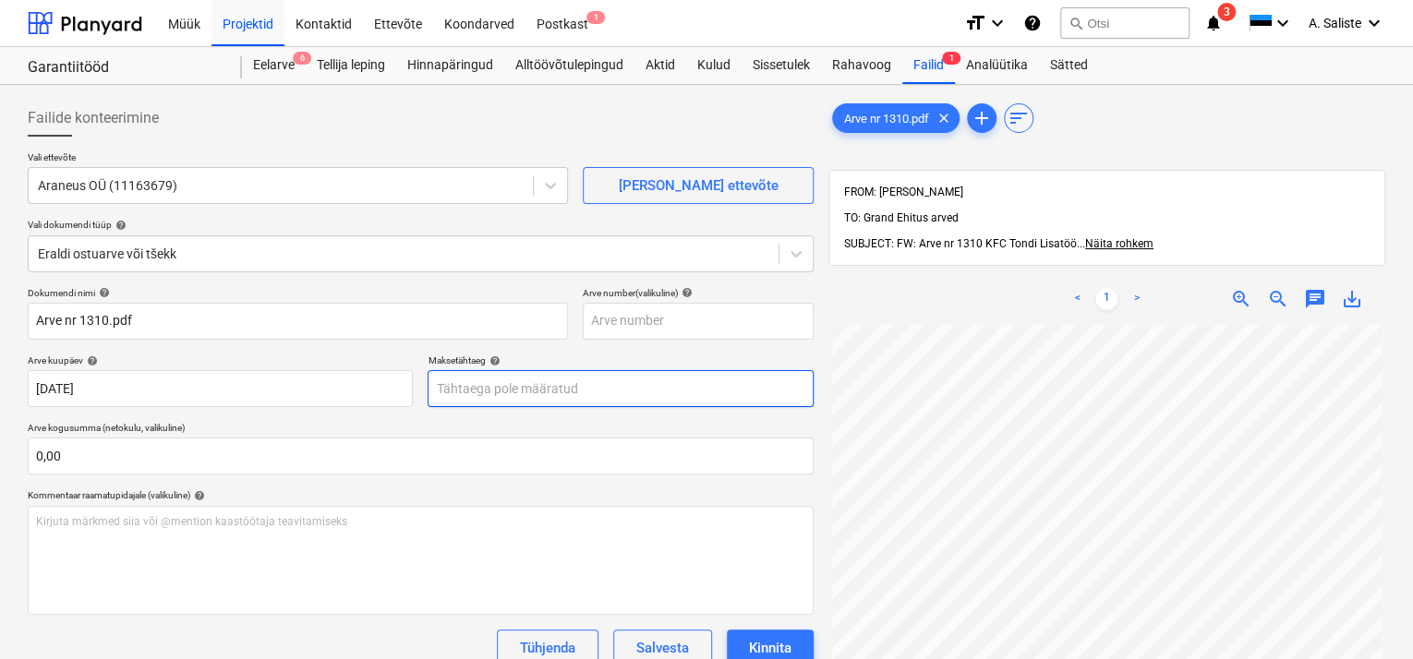
click at [499, 391] on body "Müük Projektid Kontaktid Ettevõte Koondarved Postkast 1 format_size keyboard_ar…" at bounding box center [706, 329] width 1413 height 659
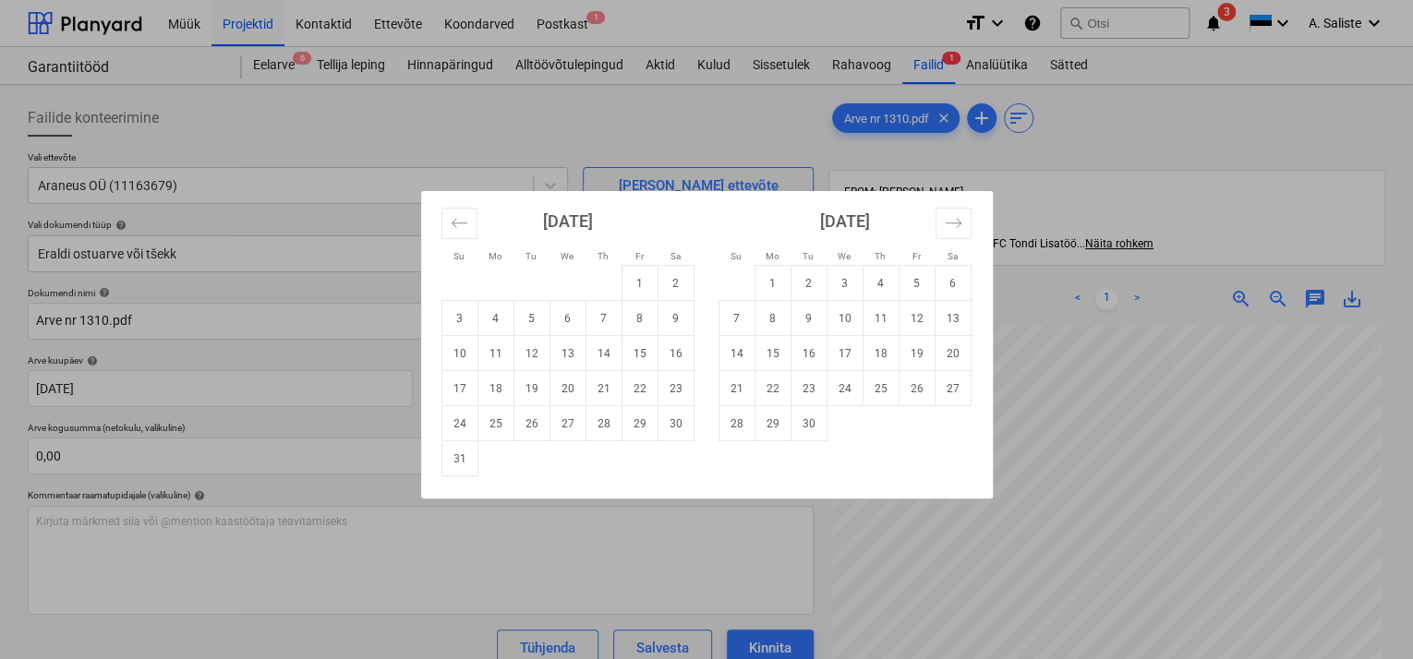
click at [1121, 409] on div "Su Mo Tu We Th Fr Sa Su Mo Tu We Th Fr Sa [DATE] 1 2 3 4 5 6 7 8 9 10 11 12 13 …" at bounding box center [706, 329] width 1413 height 659
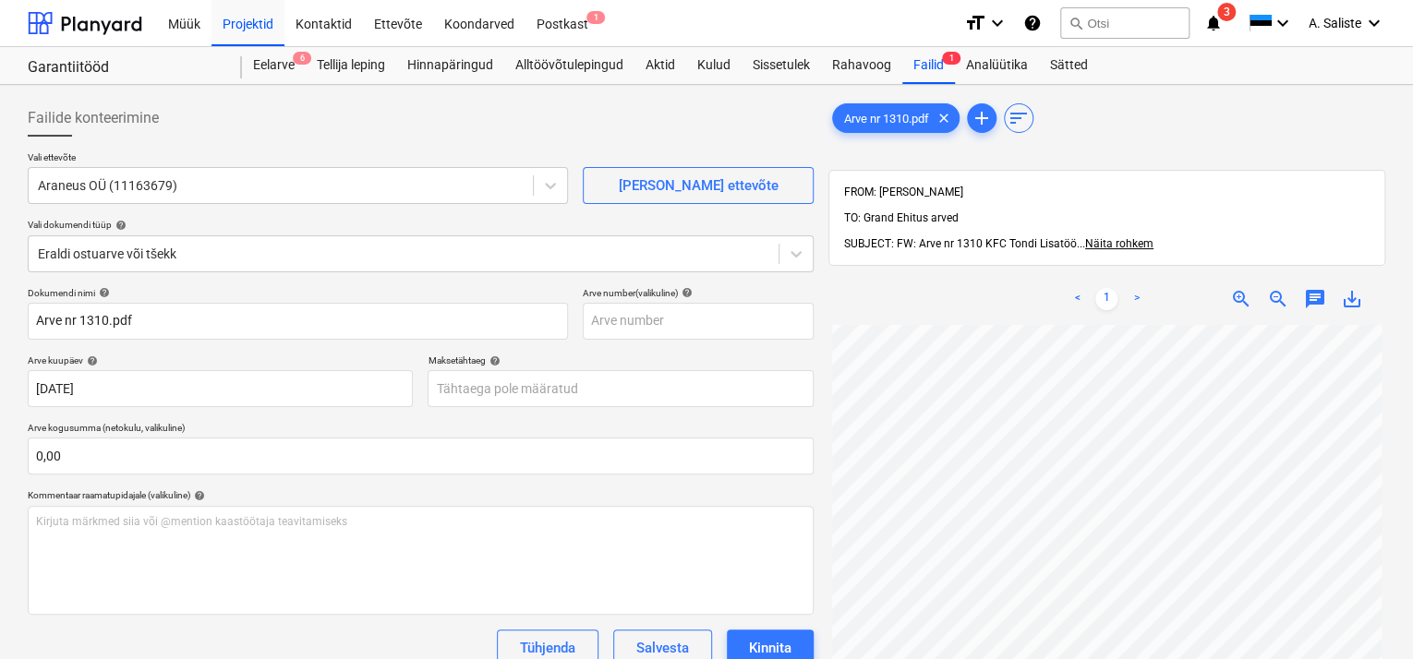
scroll to position [183, 0]
click at [490, 398] on body "Müük Projektid Kontaktid Ettevõte Koondarved Postkast 1 format_size keyboard_ar…" at bounding box center [706, 329] width 1413 height 659
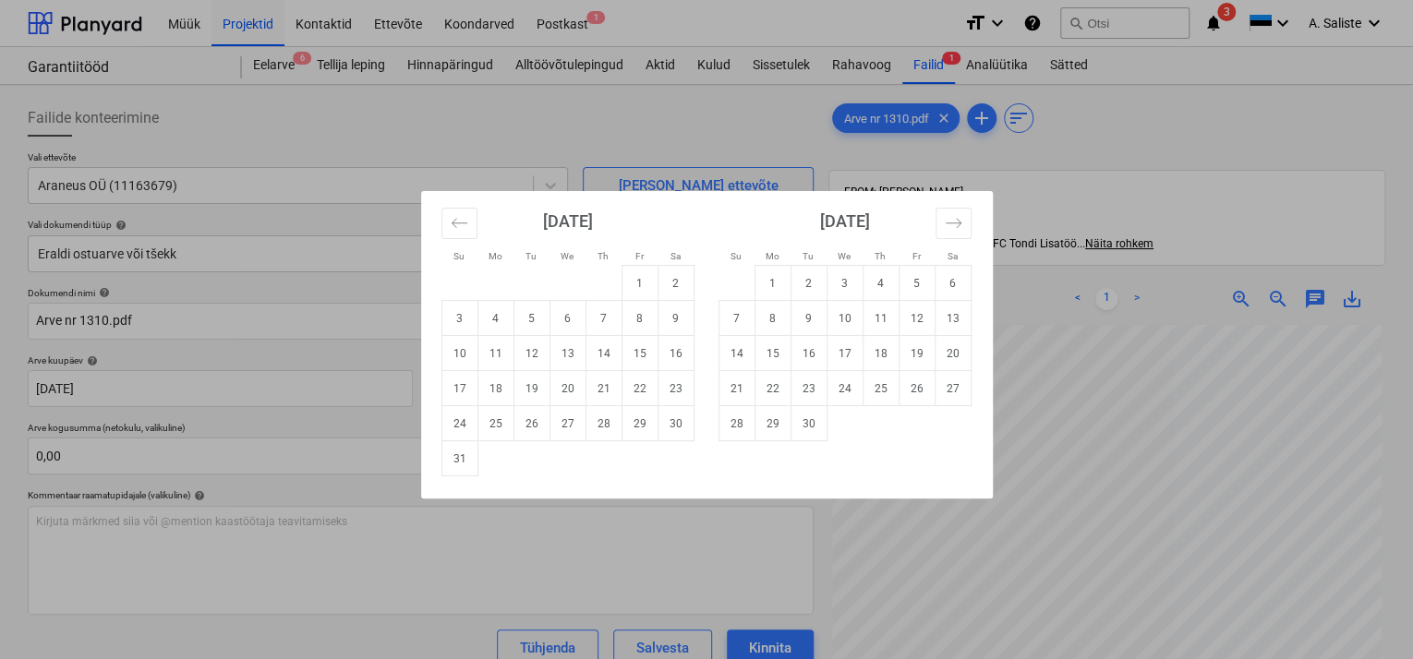
click at [155, 383] on div "Su Mo Tu We Th Fr Sa Su Mo Tu We Th Fr Sa [DATE] 1 2 3 4 5 6 7 8 9 10 11 12 13 …" at bounding box center [706, 329] width 1413 height 659
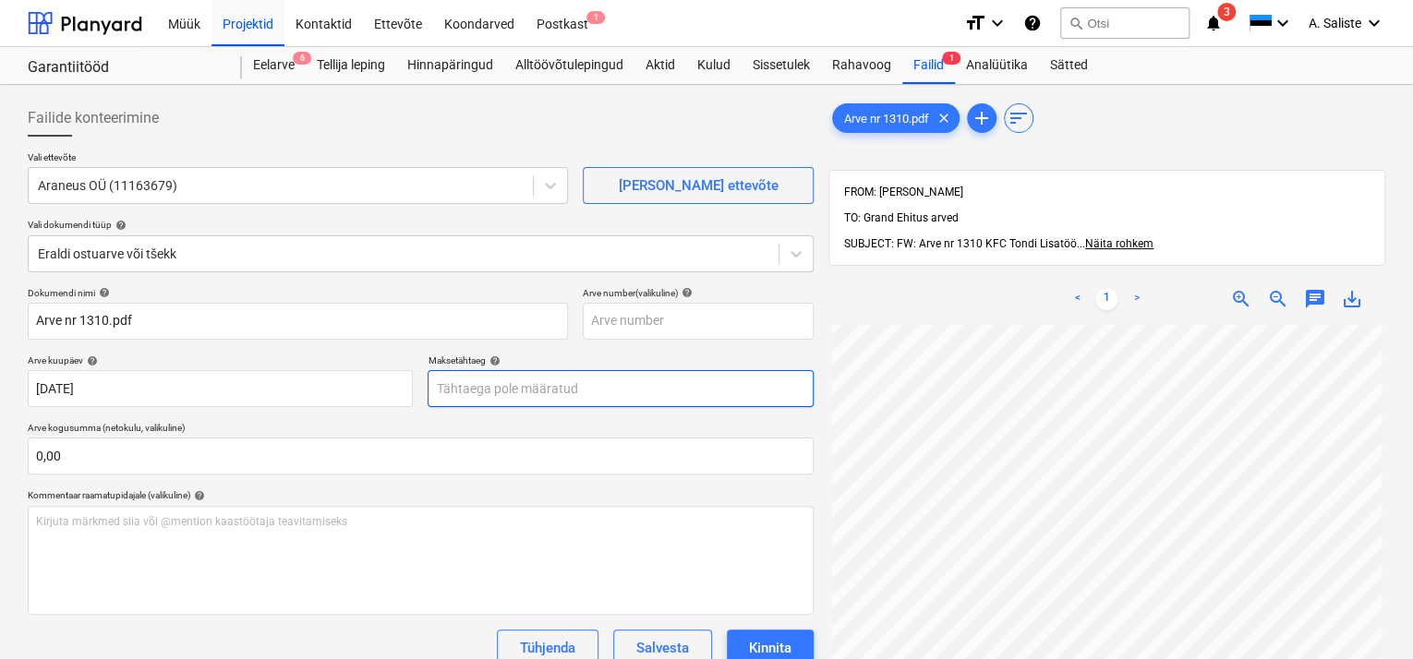
click at [484, 394] on body "Müük Projektid Kontaktid Ettevõte Koondarved Postkast 1 format_size keyboard_ar…" at bounding box center [706, 329] width 1413 height 659
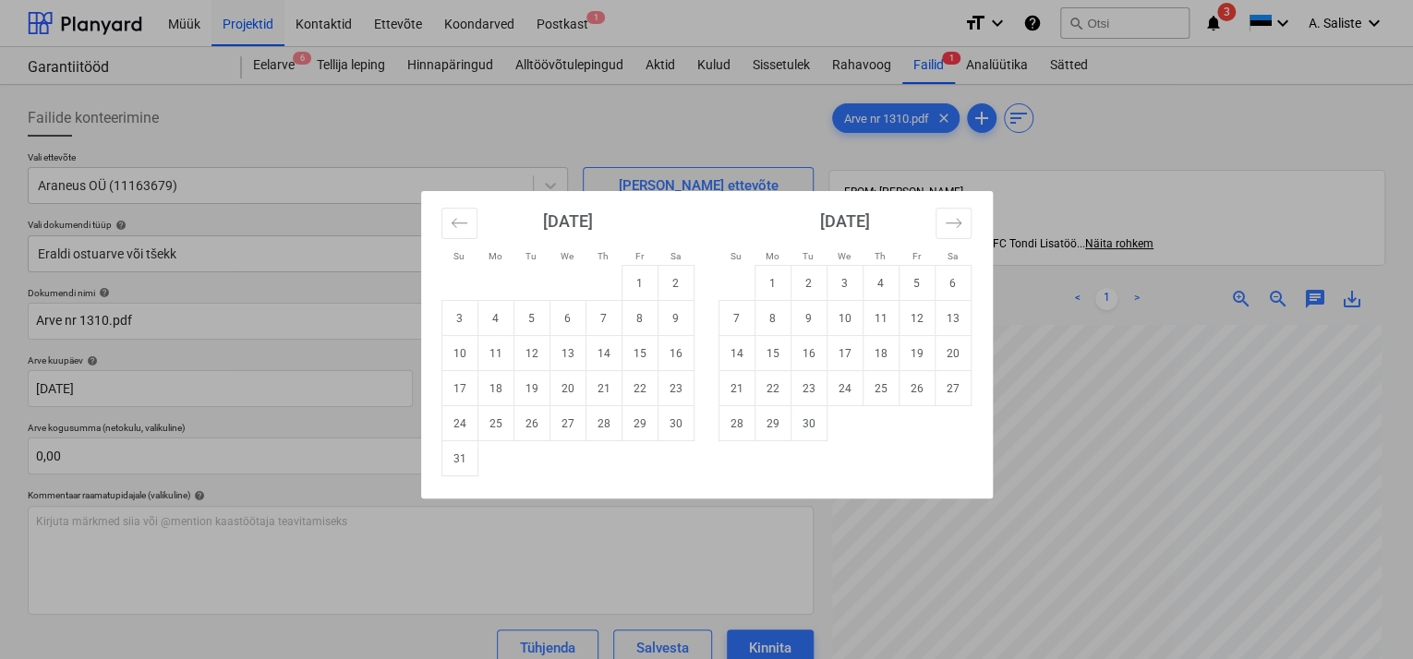
click at [877, 280] on td "4" at bounding box center [881, 283] width 36 height 35
type input "[DATE]"
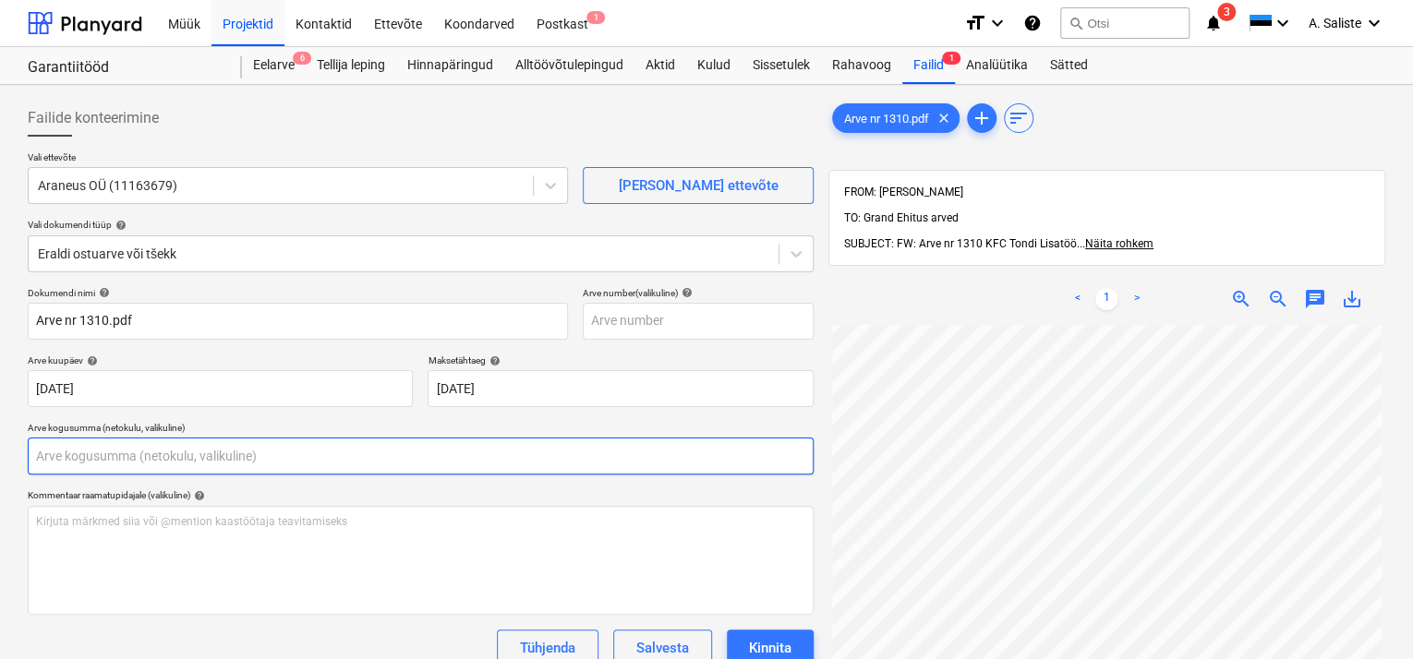
click at [83, 457] on input "text" at bounding box center [421, 456] width 786 height 37
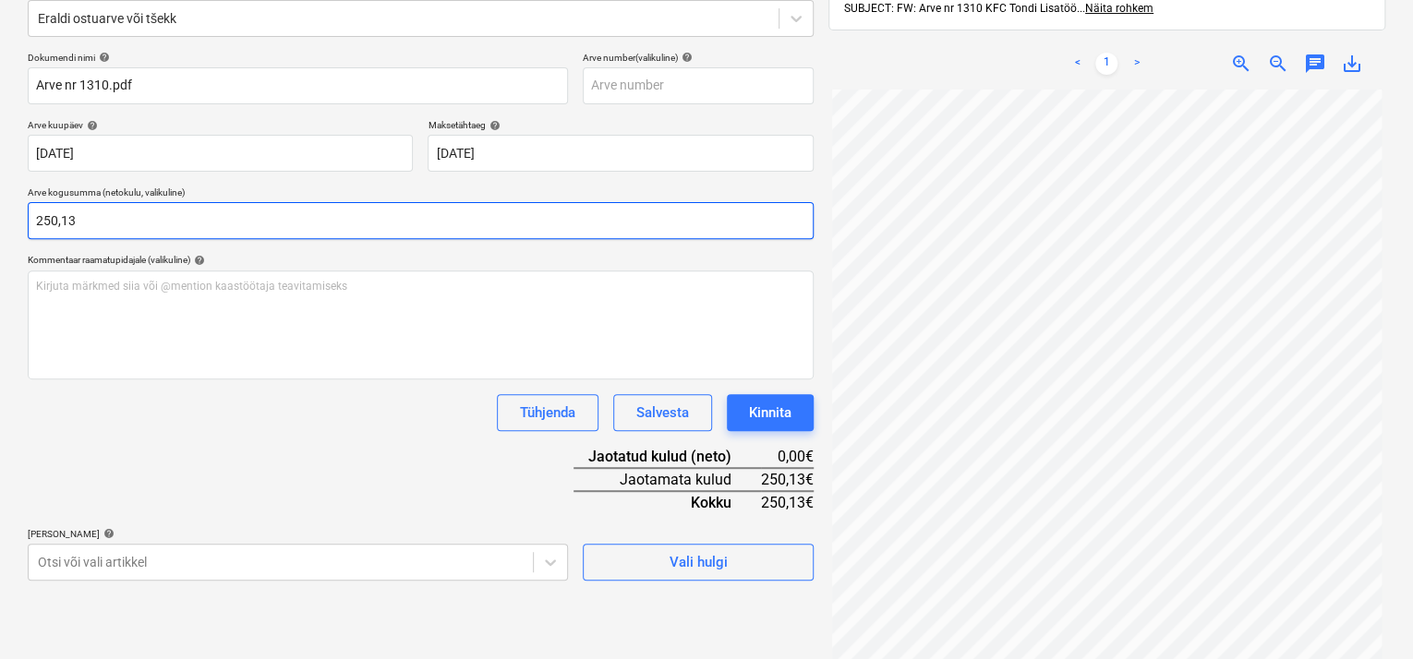
scroll to position [262, 0]
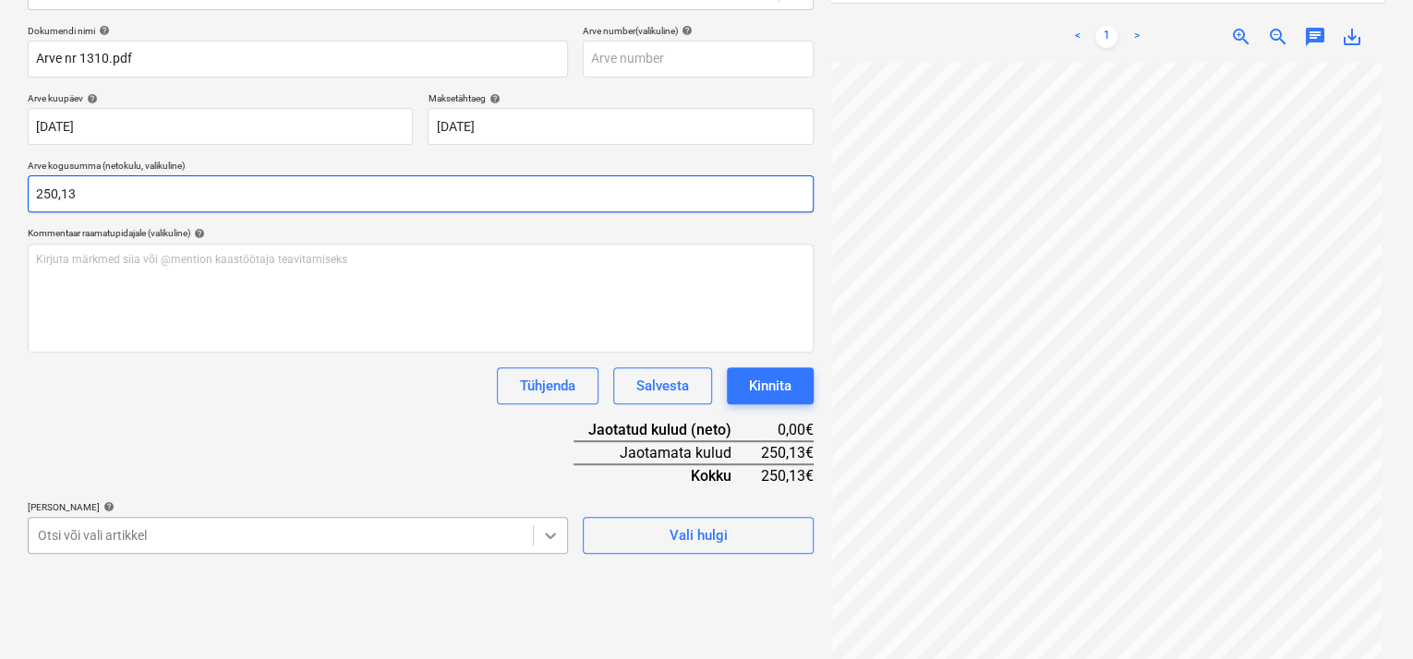
type input "250,13"
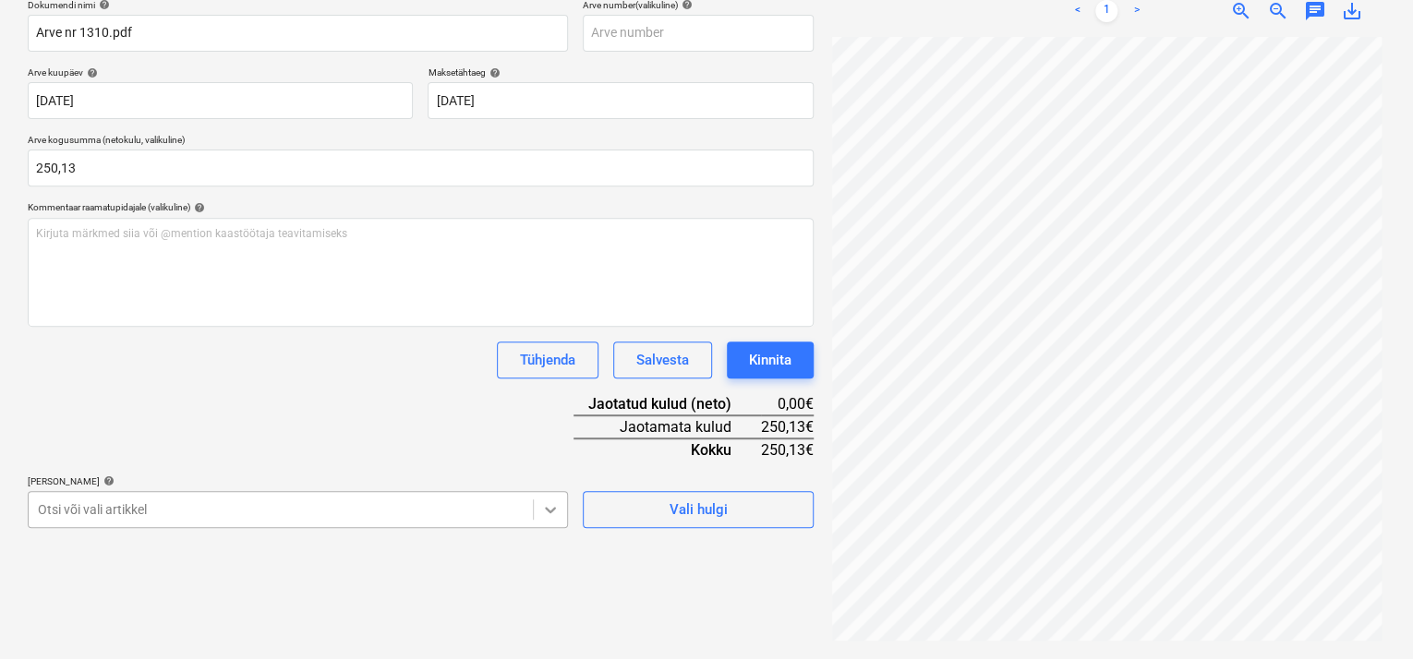
click at [546, 371] on body "Müük Projektid Kontaktid Ettevõte Koondarved Postkast 1 format_size keyboard_ar…" at bounding box center [706, 41] width 1413 height 659
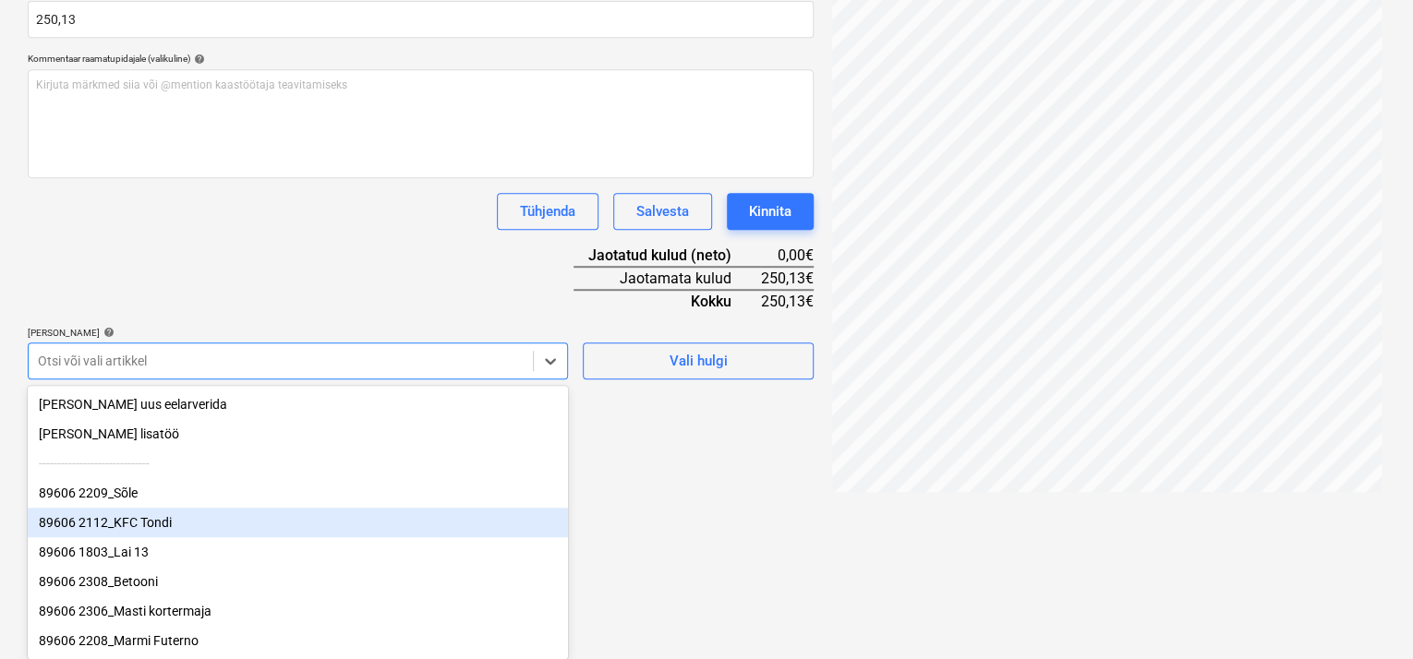
click at [286, 526] on div "89606 2112_KFC Tondi" at bounding box center [298, 523] width 540 height 30
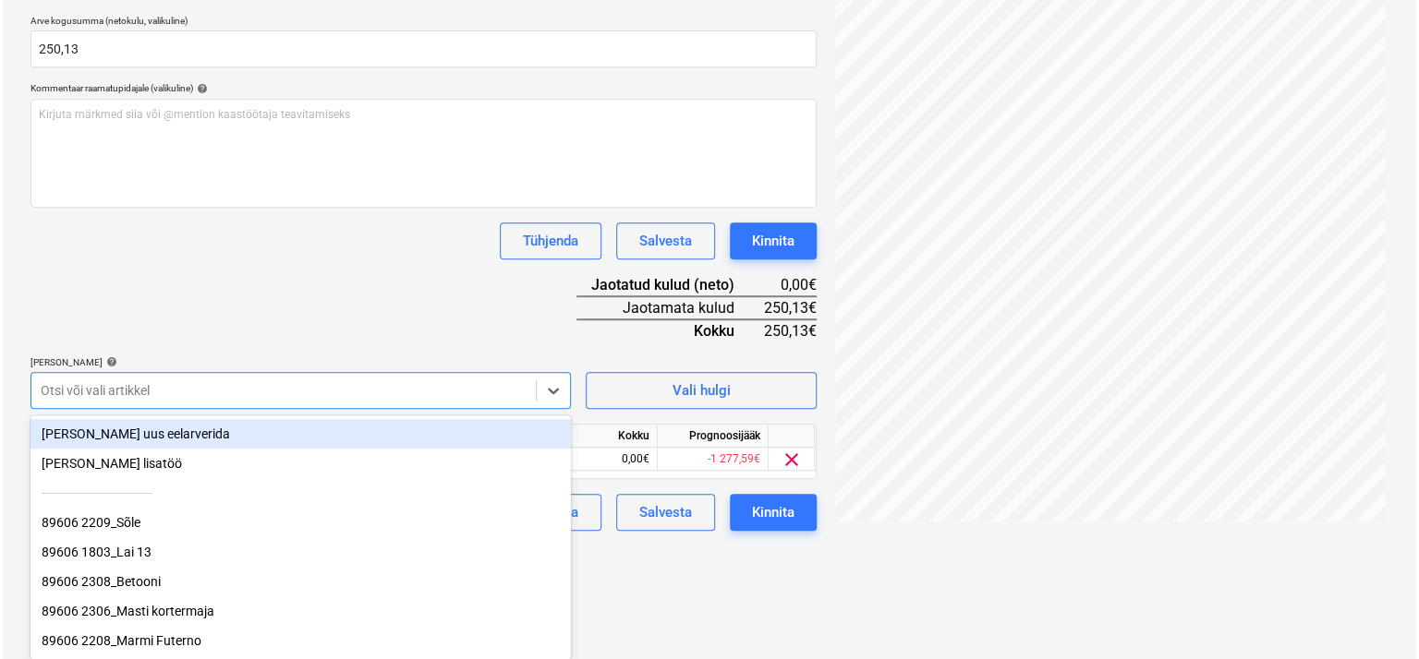
scroll to position [293, 0]
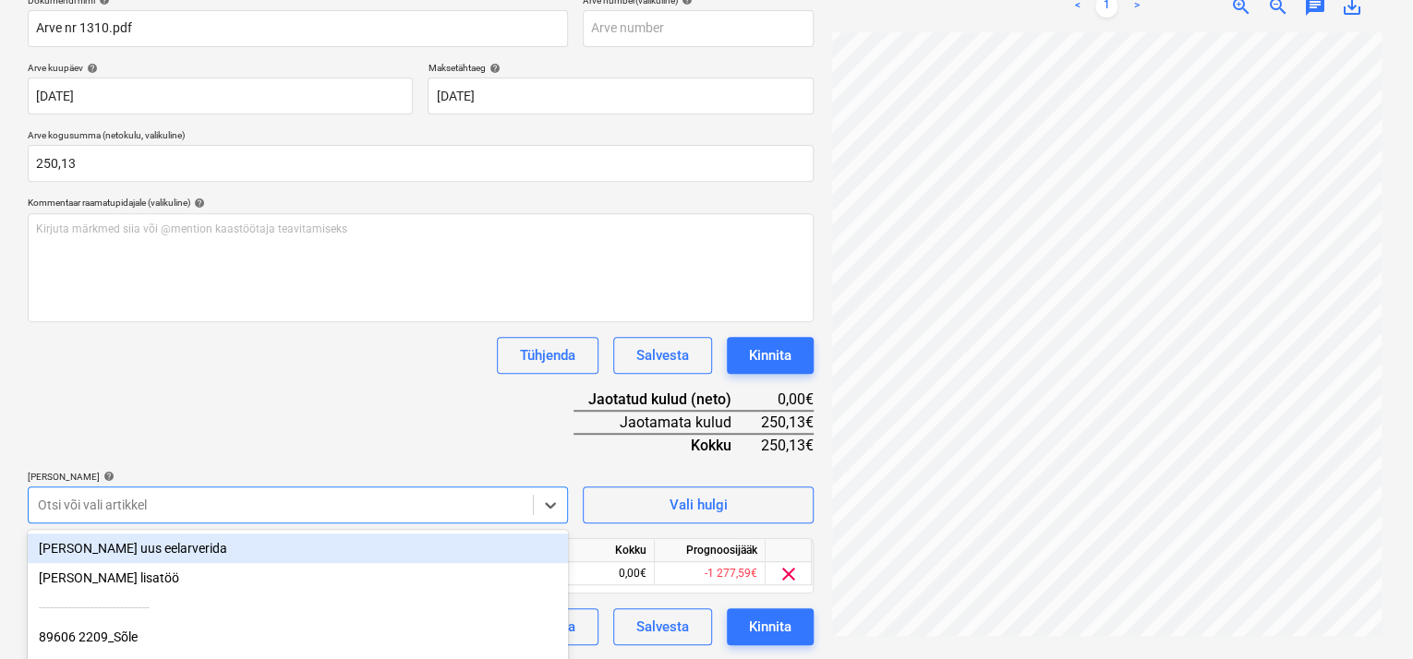
click at [262, 236] on div "Dokumendi nimi help Arve nr 1310.pdf Arve number (valikuline) help Arve kuupäev…" at bounding box center [421, 319] width 786 height 651
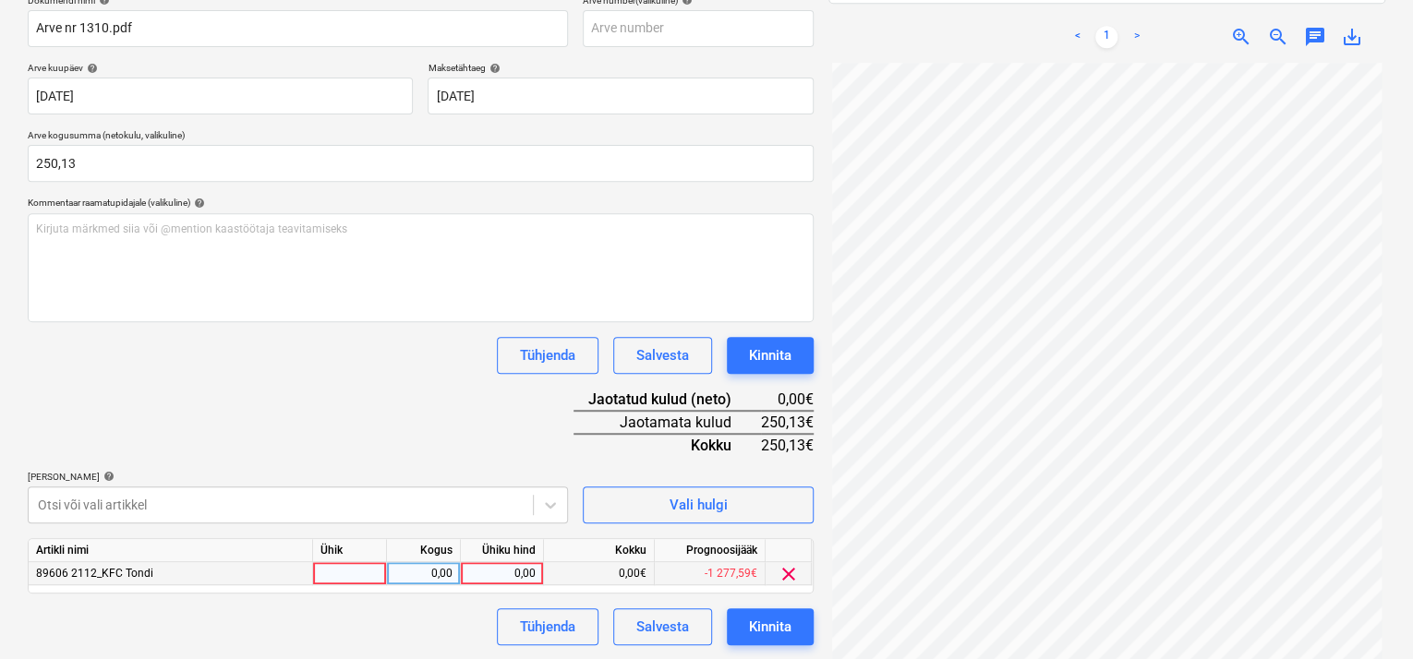
click at [346, 574] on div at bounding box center [350, 574] width 74 height 23
type input "kmpl"
drag, startPoint x: 443, startPoint y: 572, endPoint x: 461, endPoint y: 570, distance: 17.6
click at [444, 572] on div "0,00" at bounding box center [423, 574] width 58 height 23
type input "1"
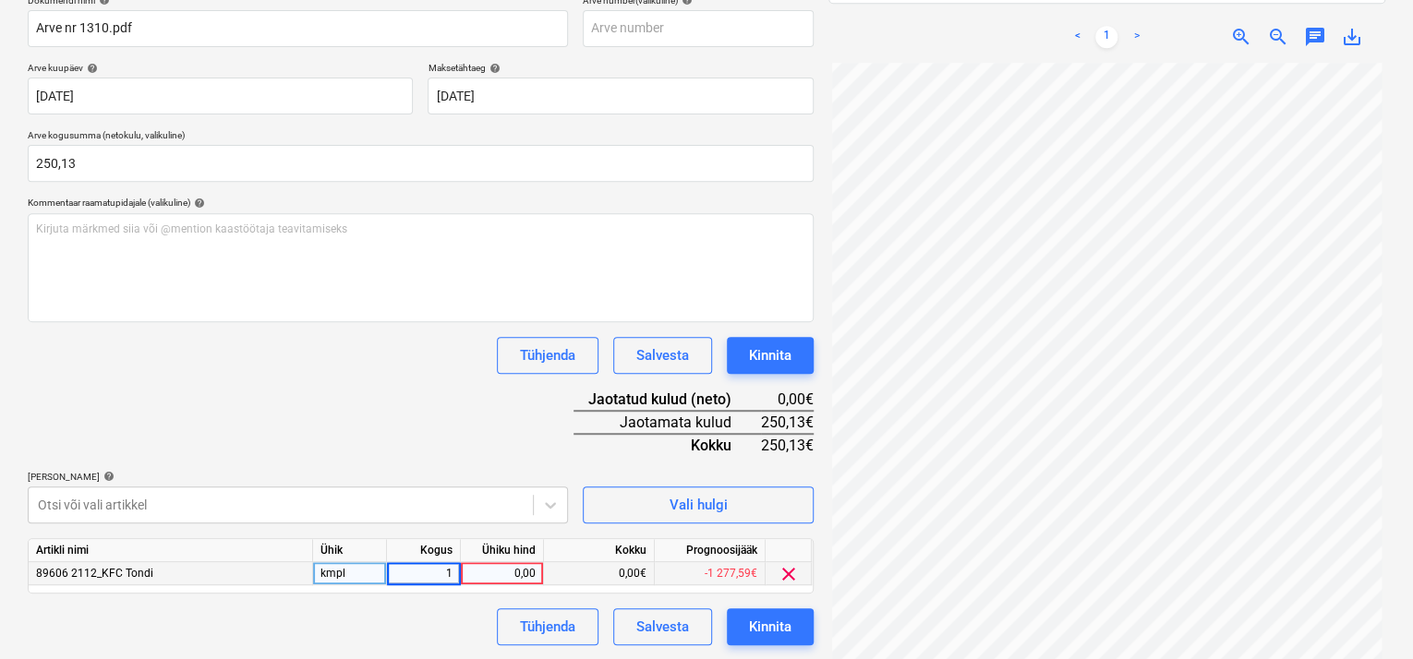
click at [499, 571] on div "0,00" at bounding box center [501, 574] width 67 height 23
type input "250,13"
click at [385, 601] on div "Dokumendi nimi help Arve nr 1310.pdf Arve number (valikuline) help Arve kuupäev…" at bounding box center [421, 319] width 786 height 651
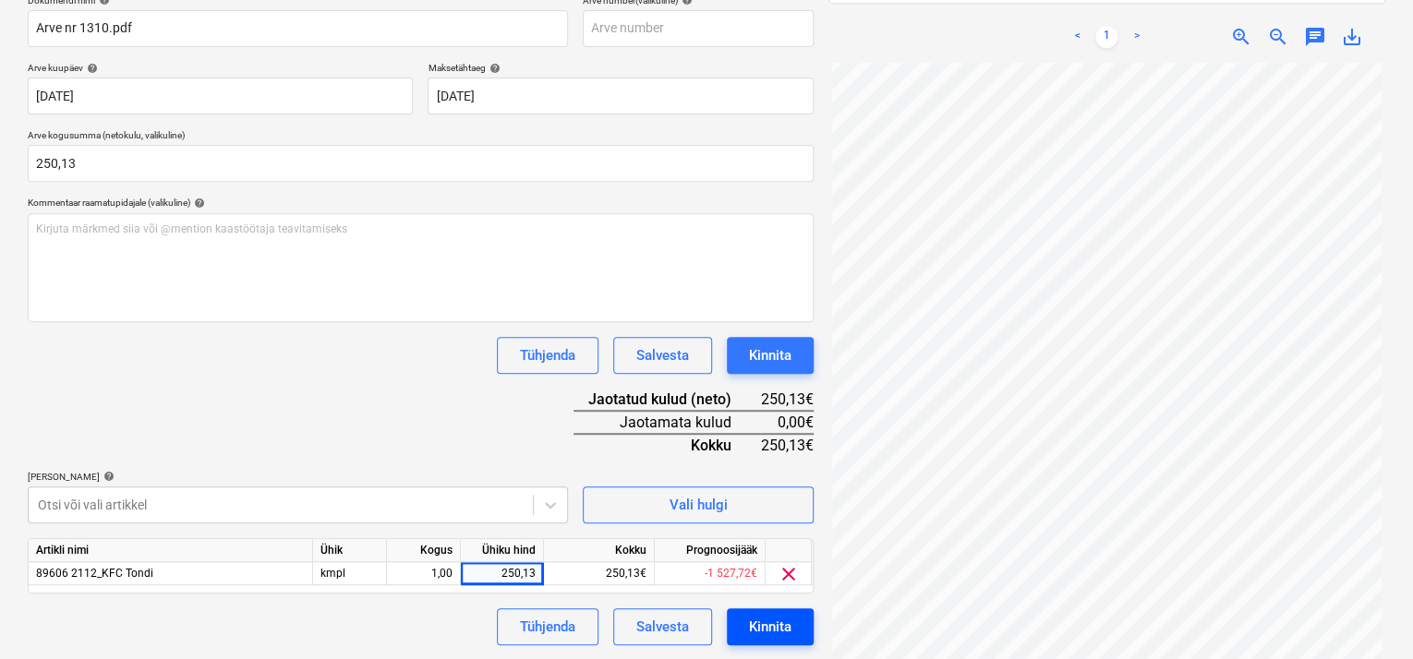
click at [780, 631] on div "Kinnita" at bounding box center [770, 627] width 42 height 24
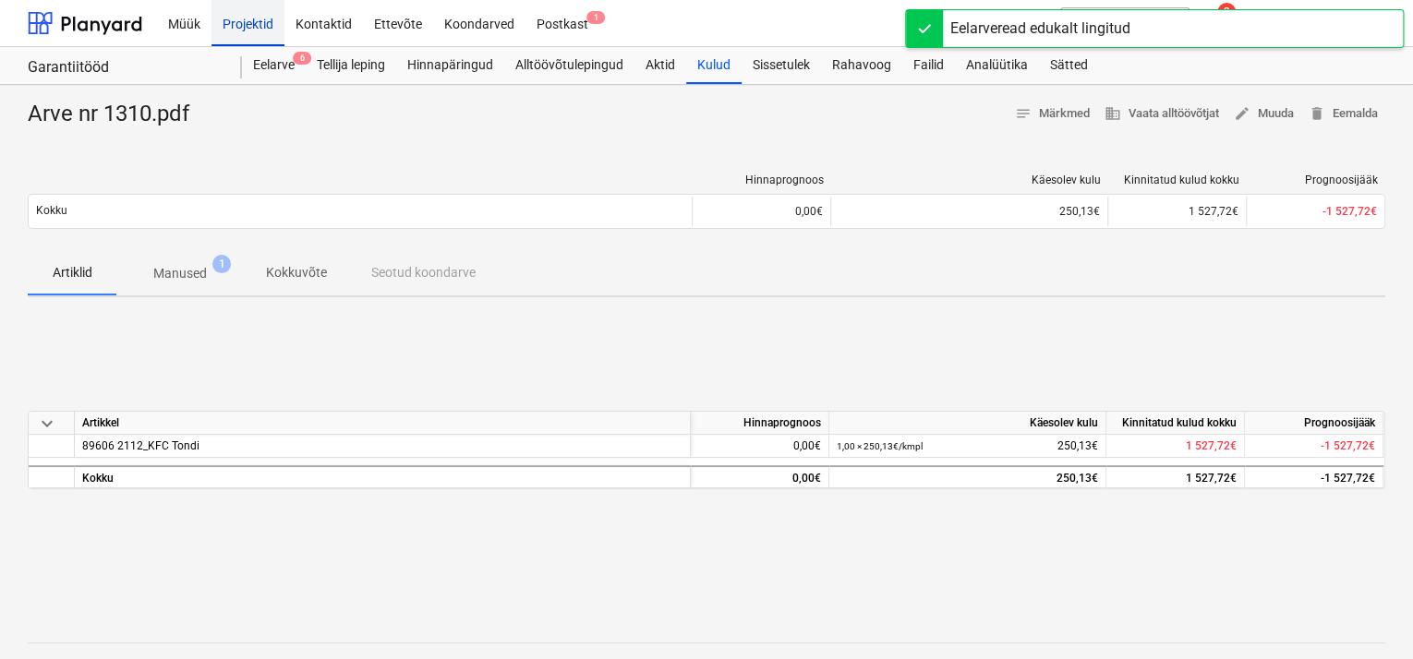
click at [260, 26] on div "Projektid" at bounding box center [248, 22] width 73 height 47
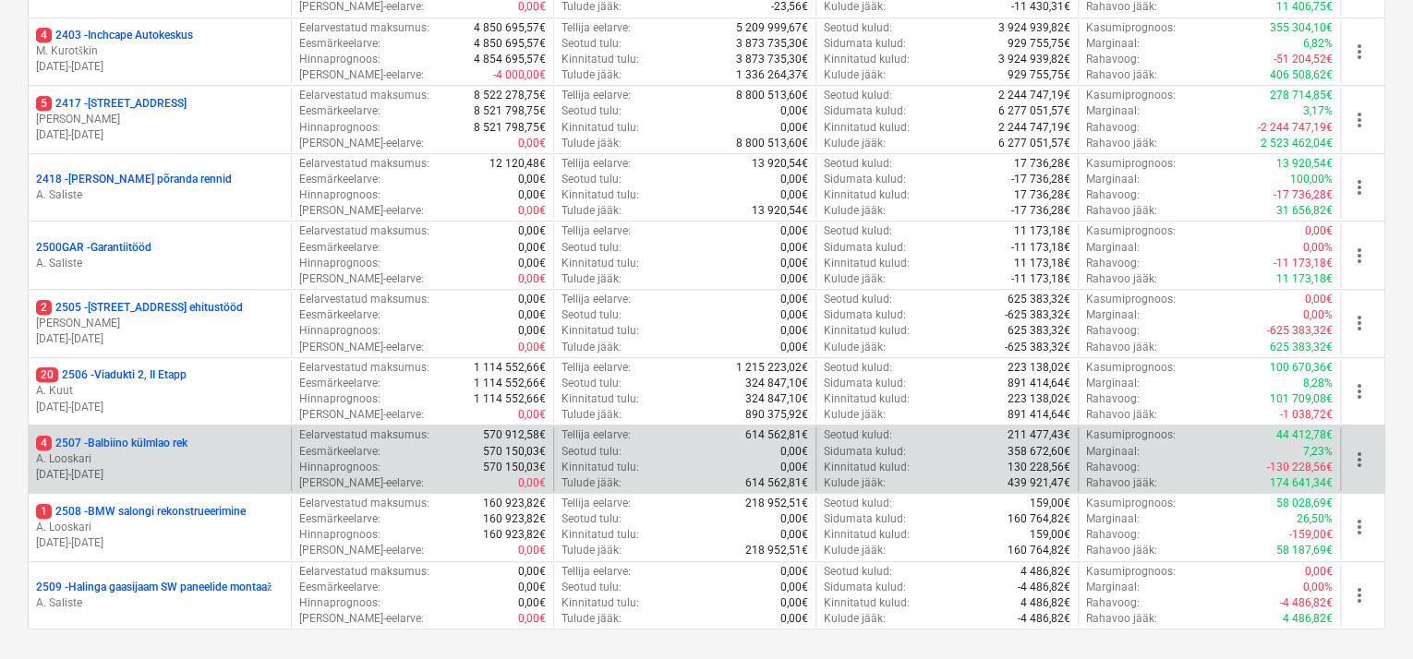
scroll to position [462, 0]
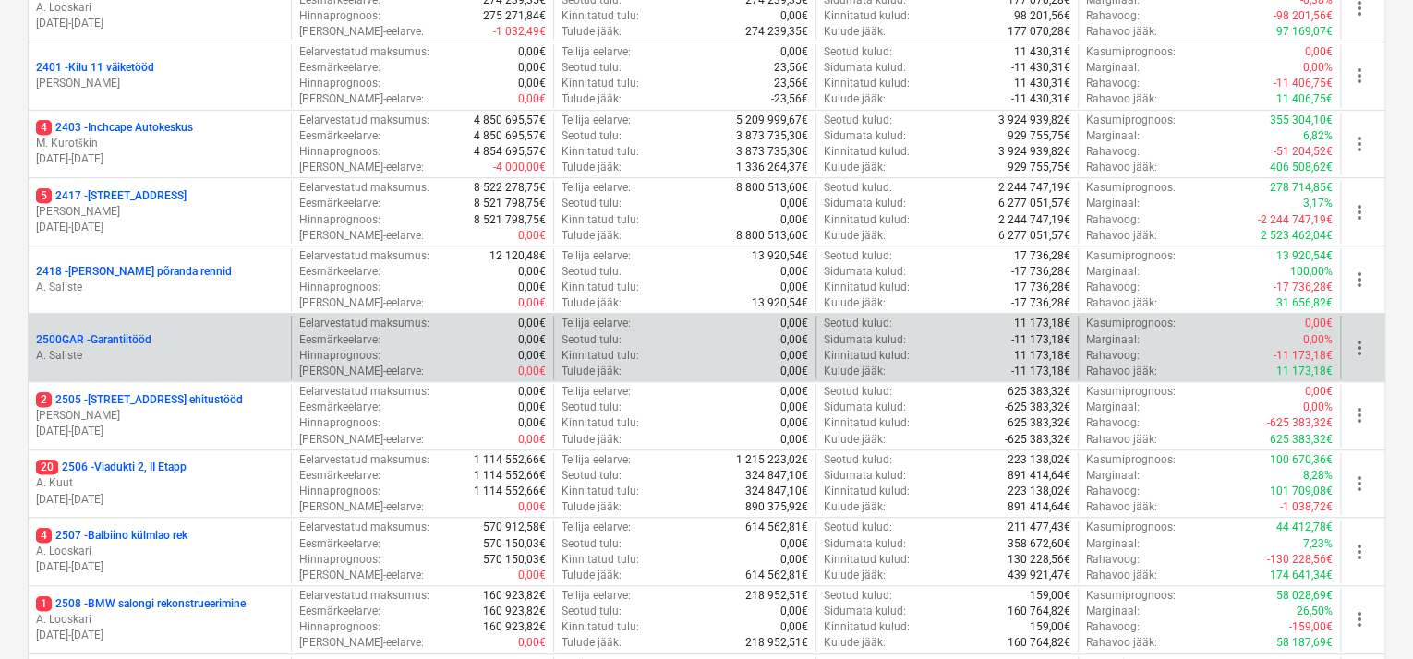
click at [163, 352] on p "A. Saliste" at bounding box center [160, 356] width 248 height 16
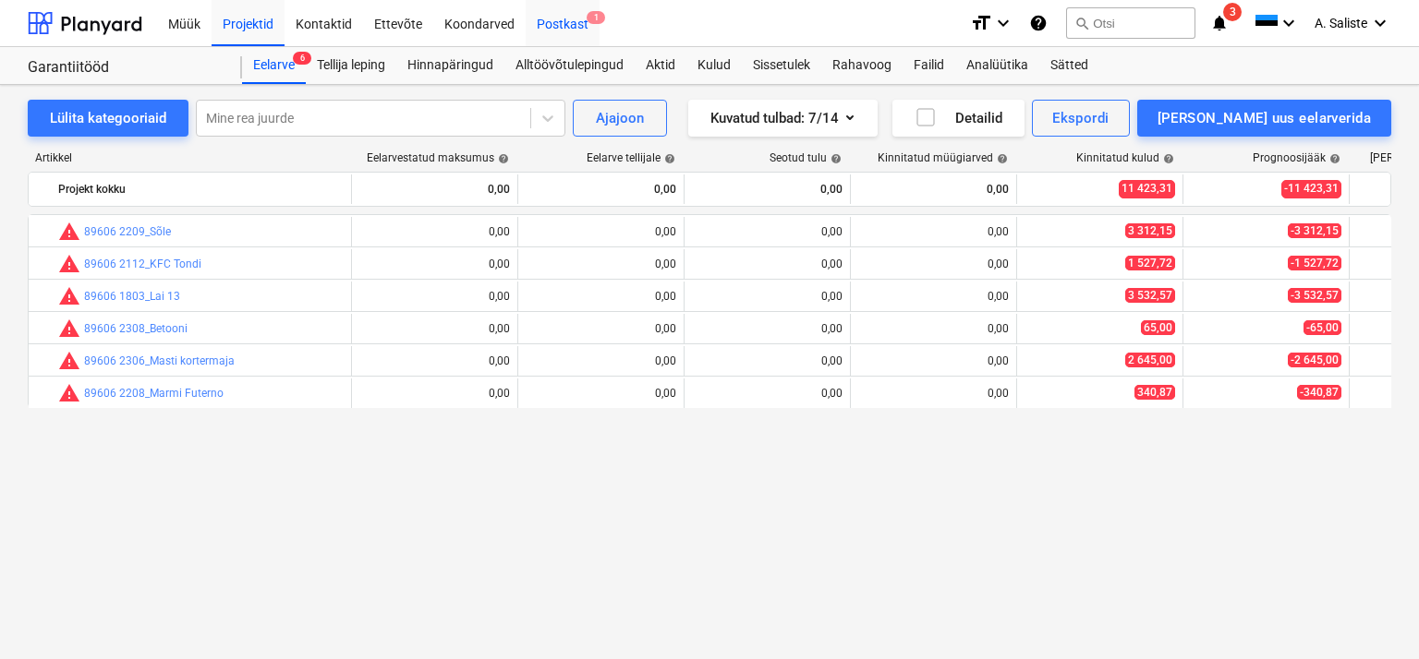
click at [554, 16] on div "Postkast 1" at bounding box center [563, 22] width 74 height 47
click at [255, 24] on div "Projektid" at bounding box center [248, 22] width 73 height 47
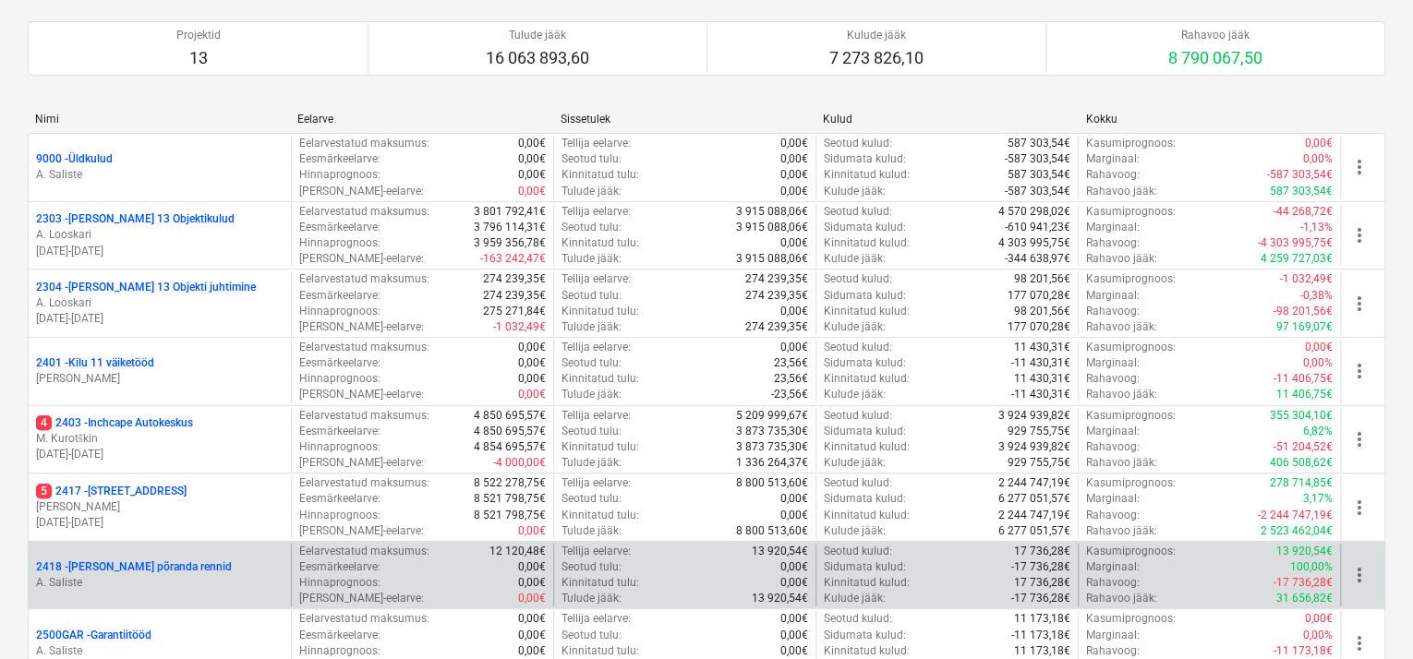
scroll to position [277, 0]
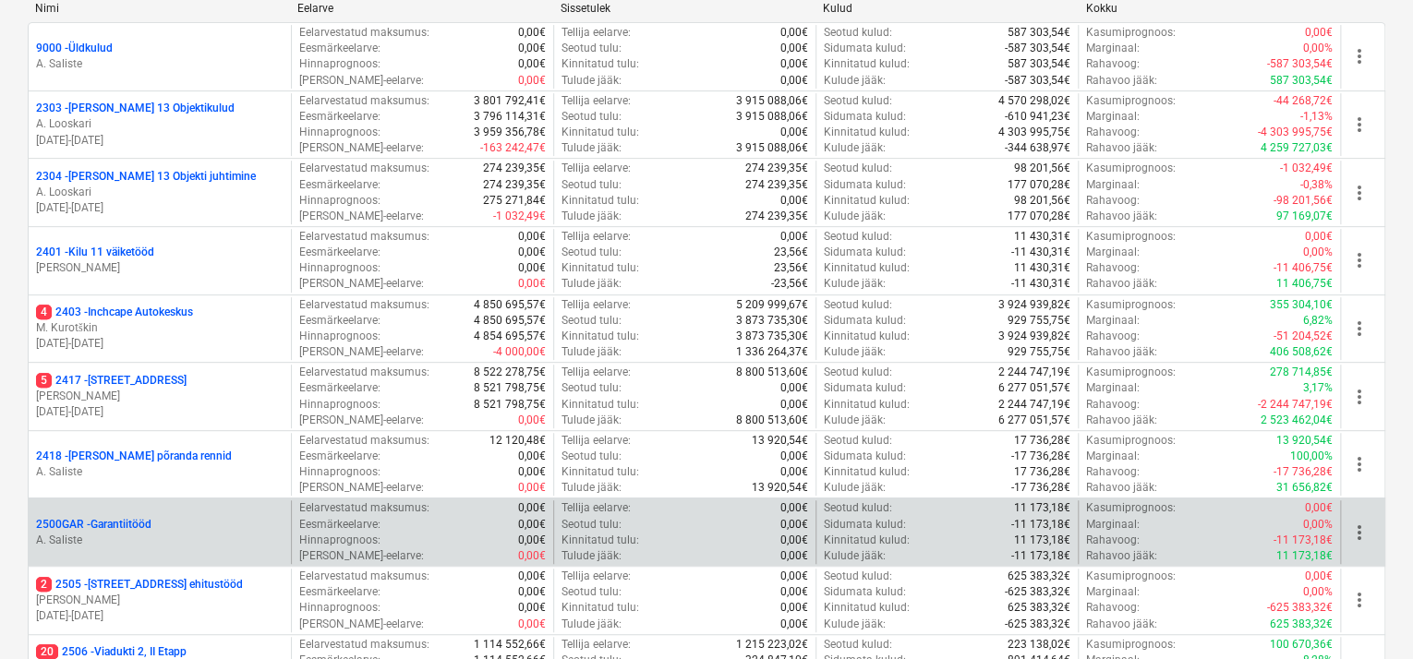
click at [114, 533] on p "A. Saliste" at bounding box center [160, 541] width 248 height 16
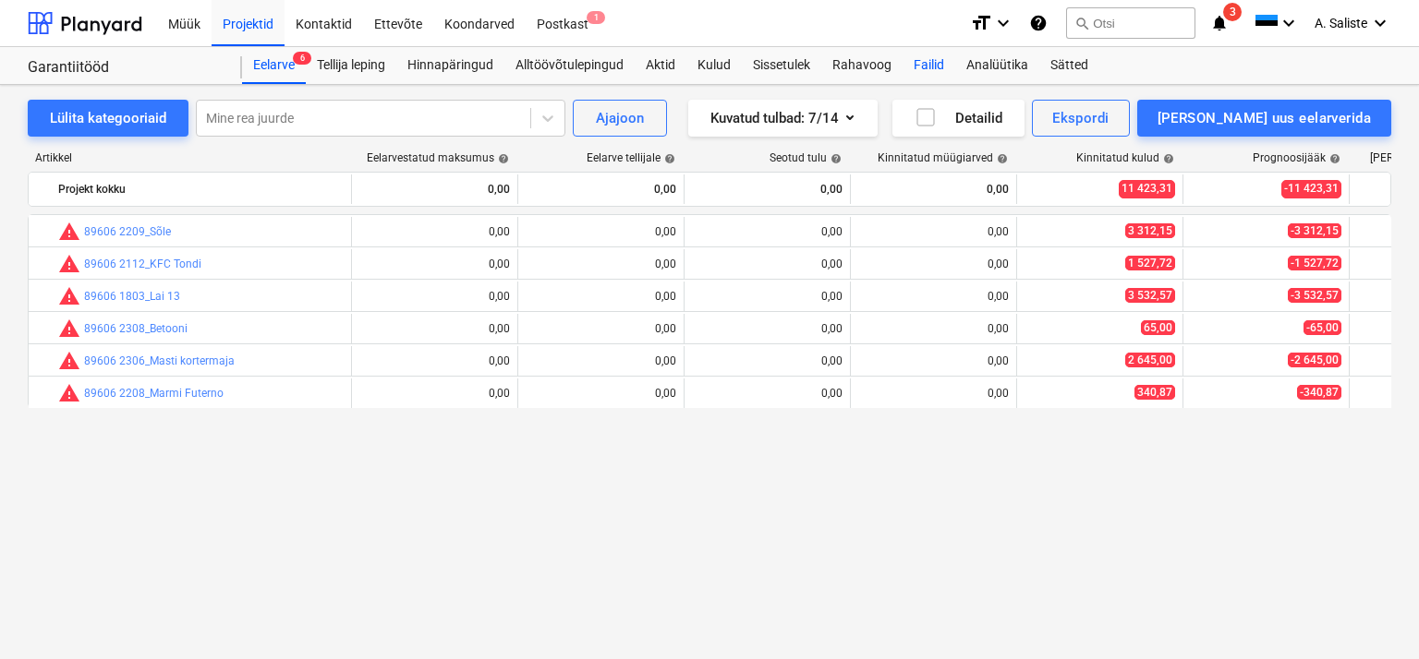
click at [921, 61] on div "Failid" at bounding box center [928, 65] width 53 height 37
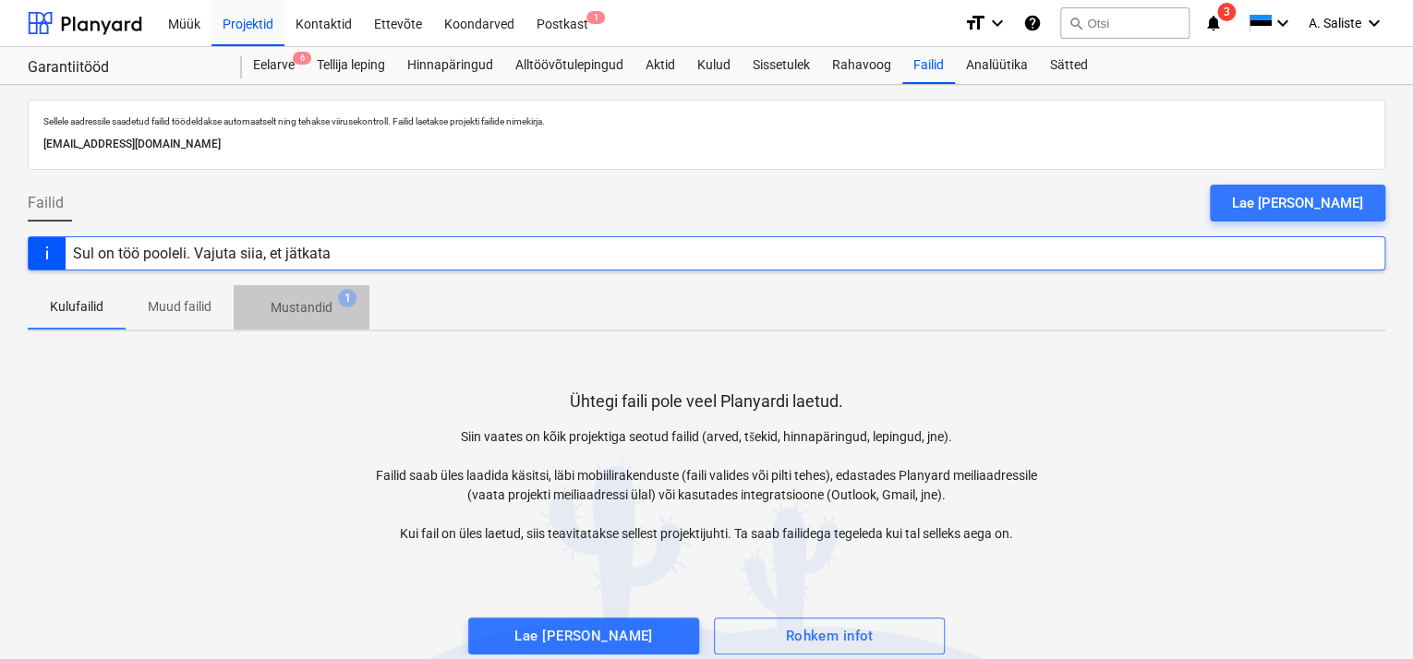
click at [322, 305] on p "Mustandid" at bounding box center [302, 307] width 62 height 19
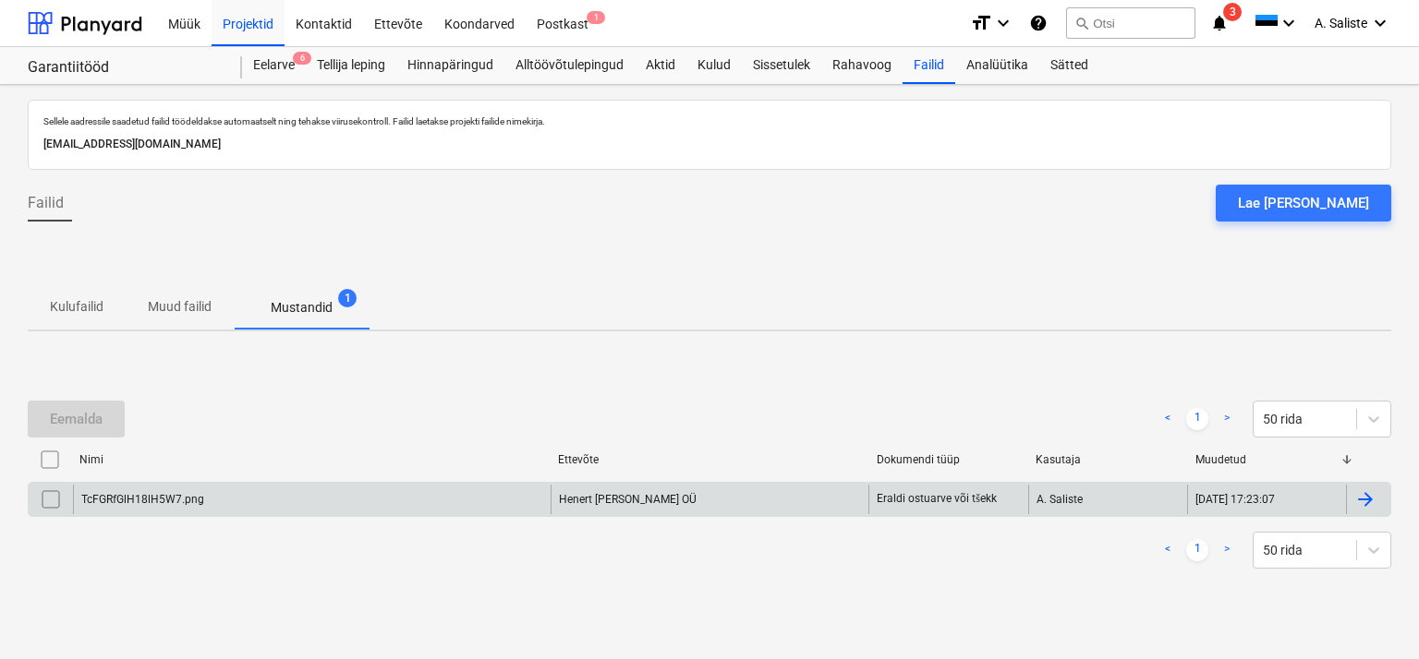
click at [54, 502] on input "checkbox" at bounding box center [51, 500] width 30 height 30
click at [93, 416] on div "Eemalda" at bounding box center [76, 419] width 53 height 24
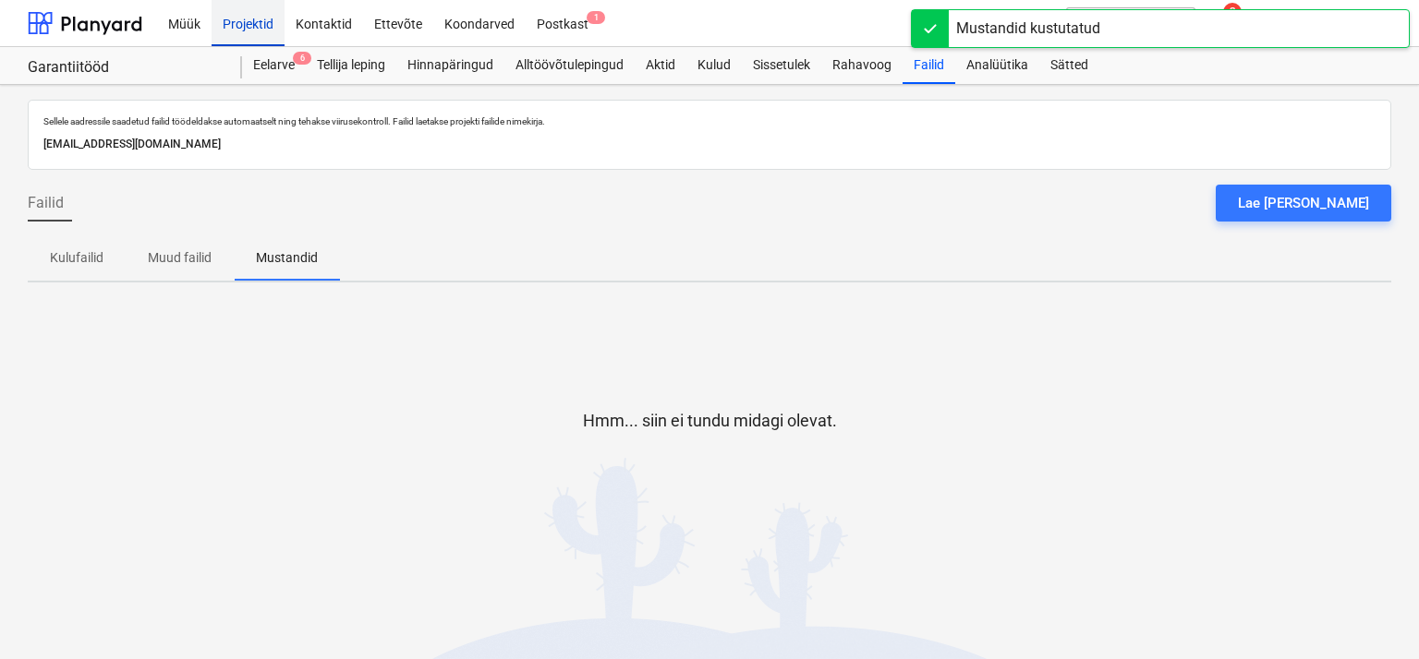
click at [239, 7] on div "Projektid" at bounding box center [248, 22] width 73 height 47
